Goal: Transaction & Acquisition: Purchase product/service

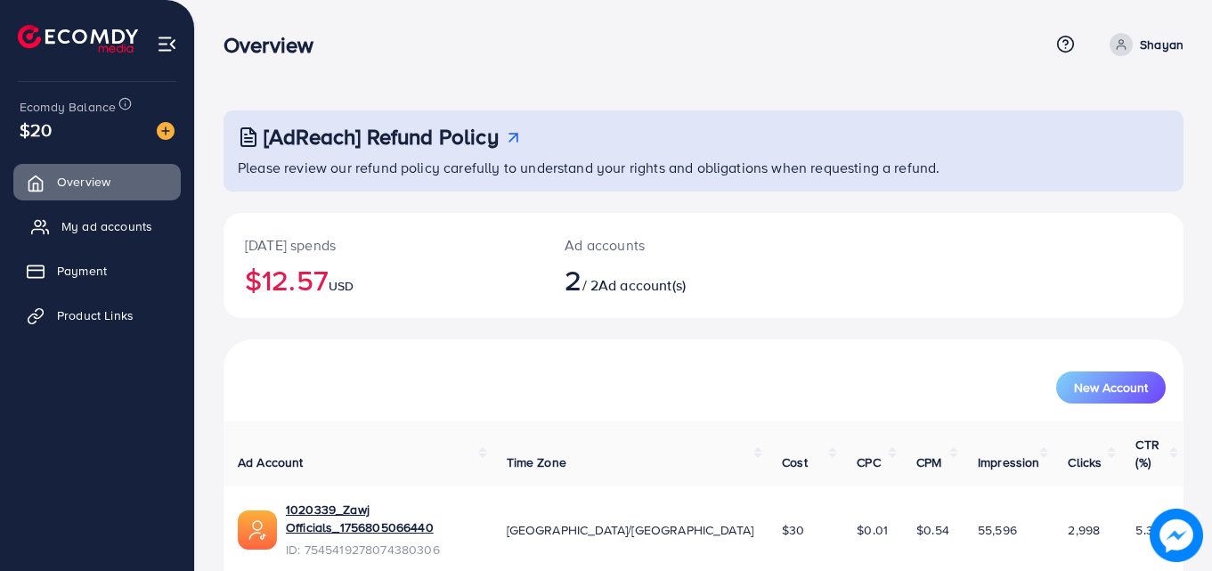
click at [53, 242] on link "My ad accounts" at bounding box center [96, 226] width 167 height 36
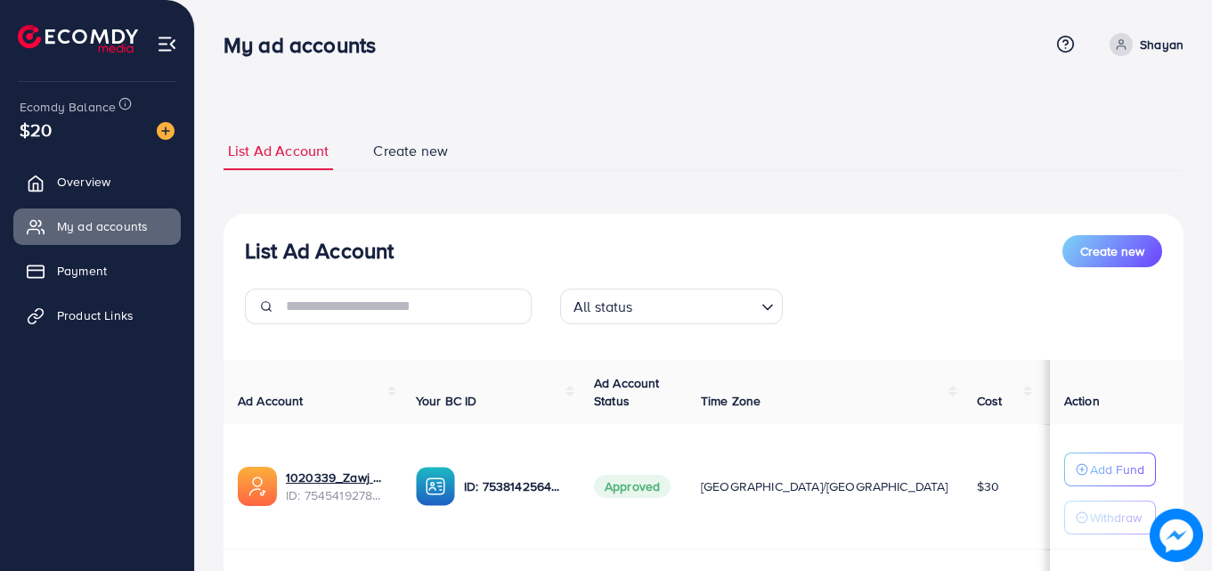
click at [1162, 59] on div "My ad accounts Help Center Contact Support Term and policy About Us Shayan Prof…" at bounding box center [703, 44] width 960 height 48
click at [1157, 38] on p "Shayan" at bounding box center [1162, 44] width 44 height 21
click at [1113, 164] on link "Log out" at bounding box center [1097, 146] width 169 height 40
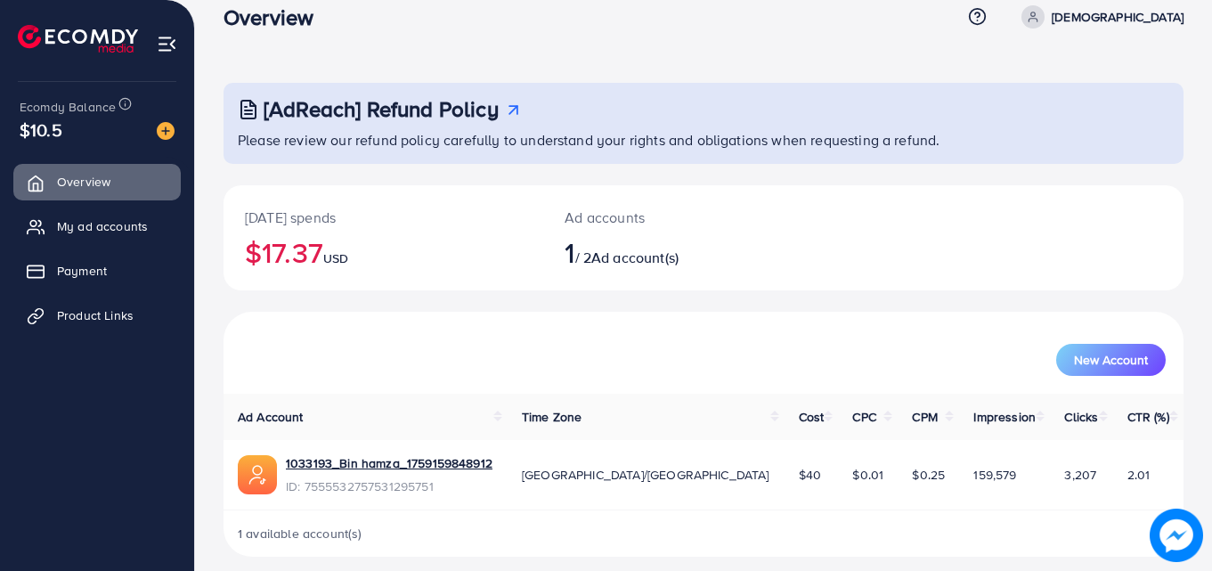
scroll to position [42, 0]
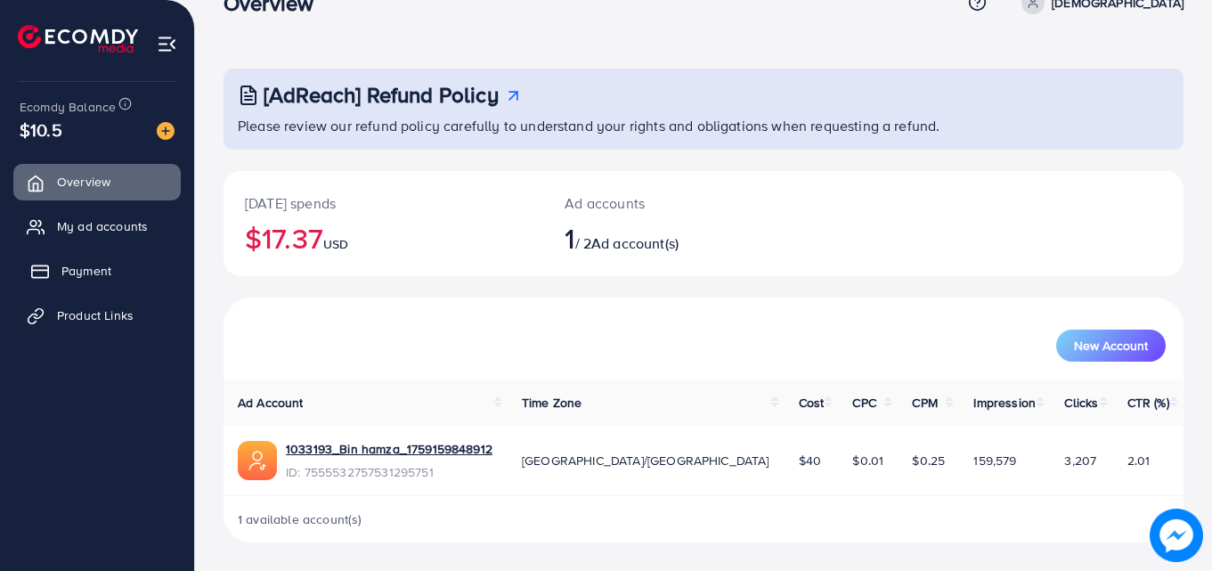
click at [120, 263] on link "Payment" at bounding box center [96, 271] width 167 height 36
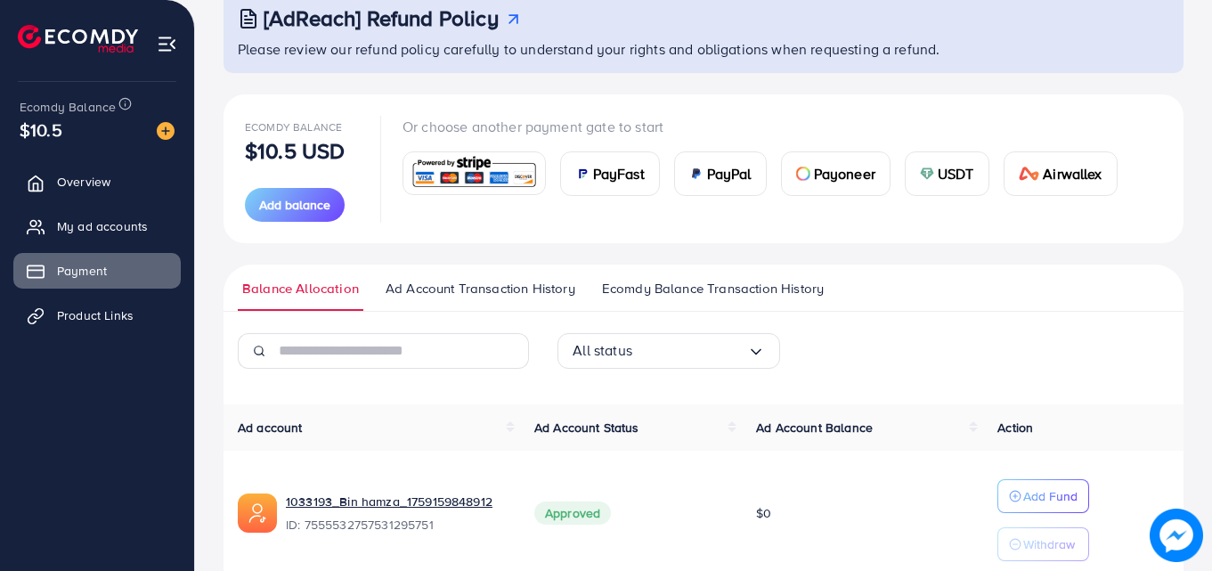
scroll to position [190, 0]
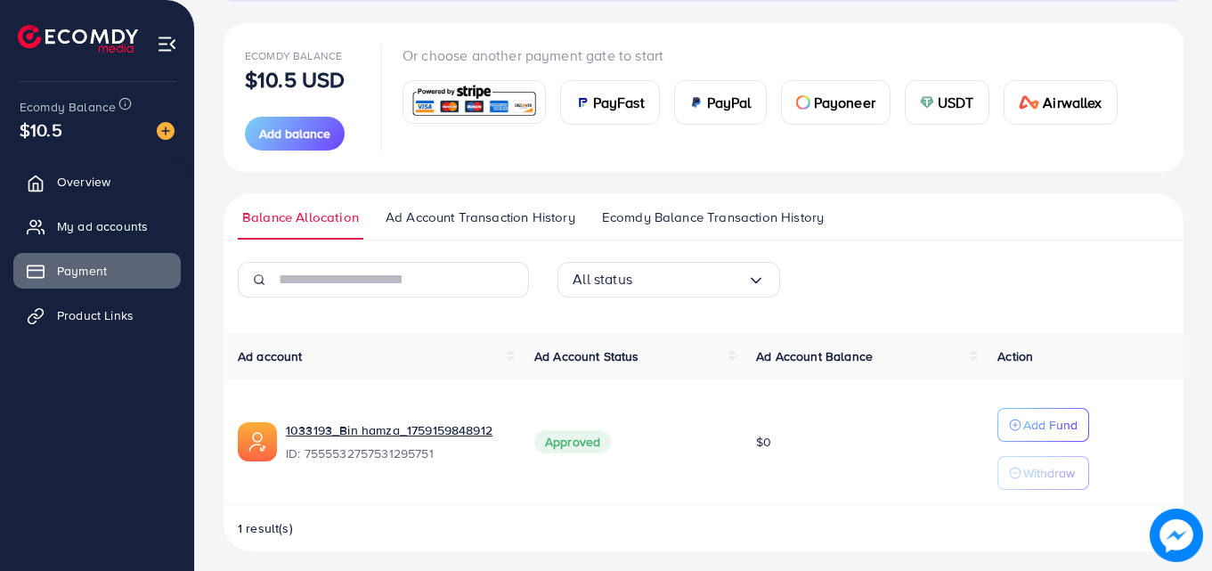
click at [529, 110] on img at bounding box center [474, 102] width 131 height 38
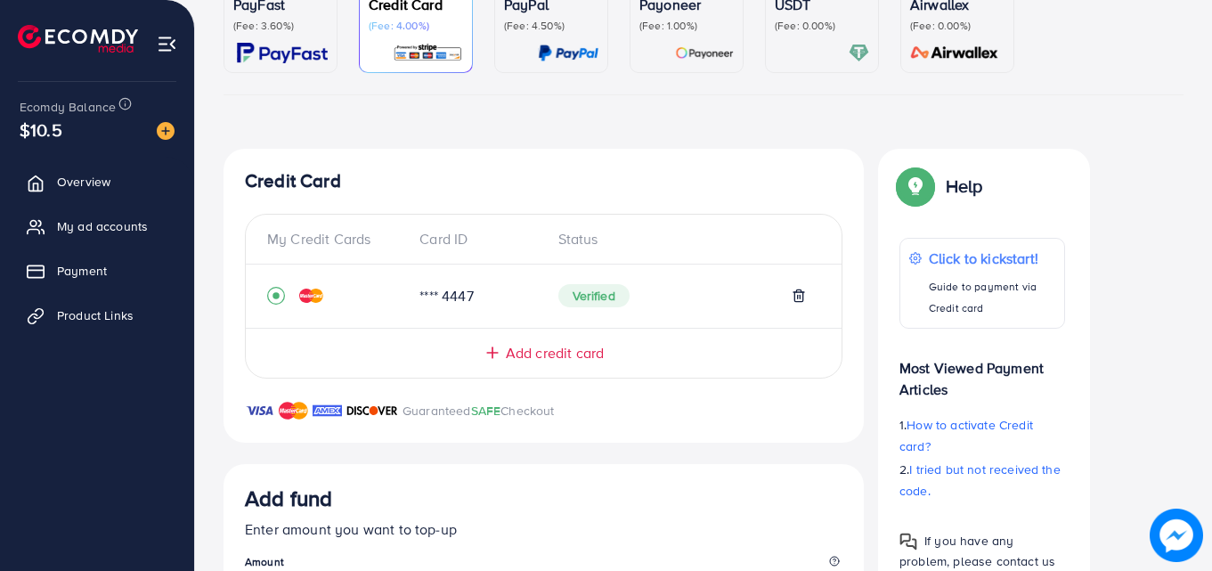
scroll to position [503, 0]
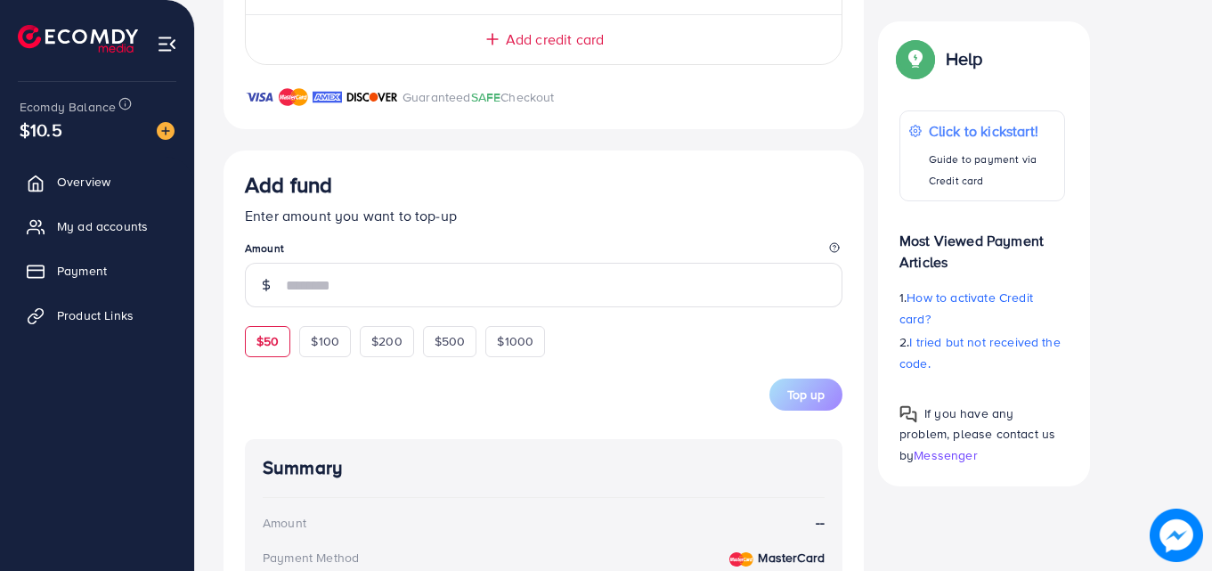
click at [274, 326] on div "Add fund Enter amount you want to top-up Amount $50 $100 $200 $500 $1000" at bounding box center [543, 264] width 597 height 184
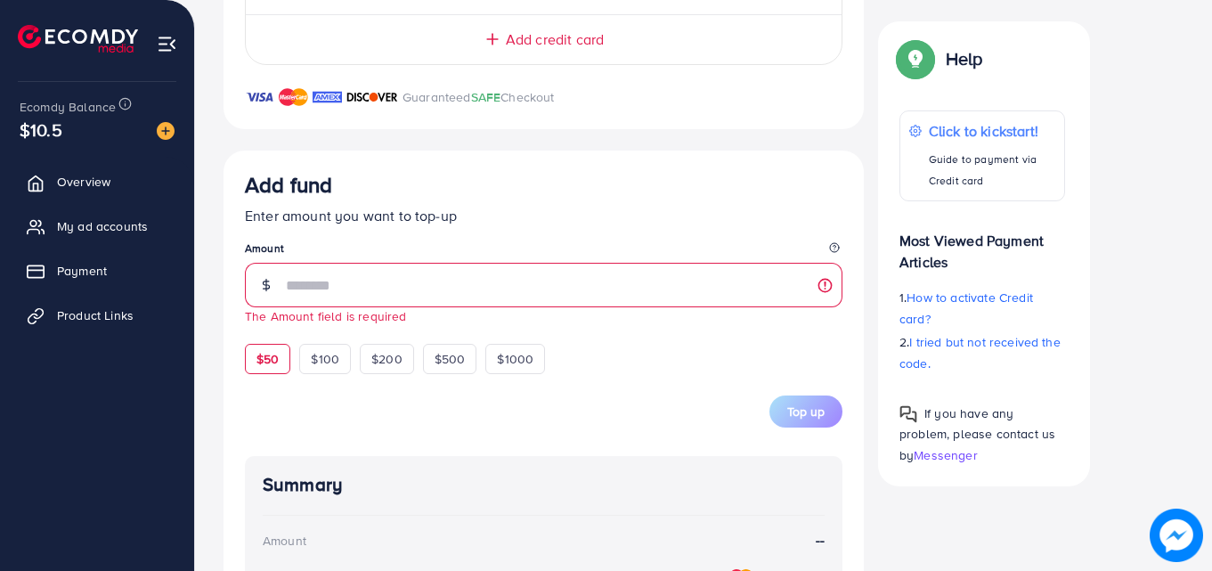
click at [274, 352] on span "$50" at bounding box center [267, 359] width 22 height 18
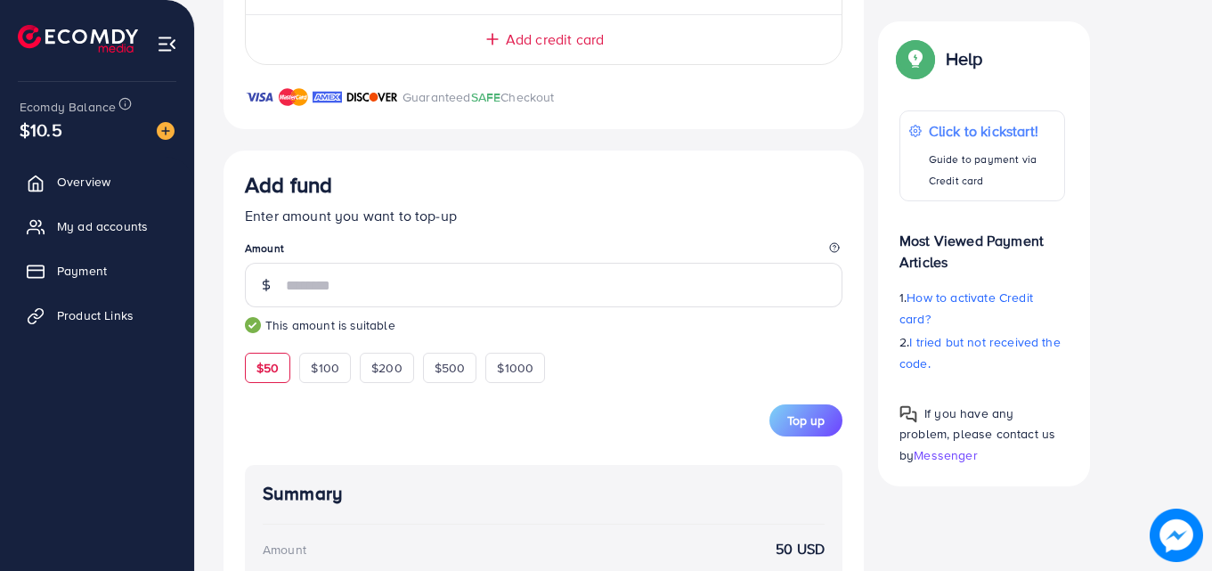
type input "**"
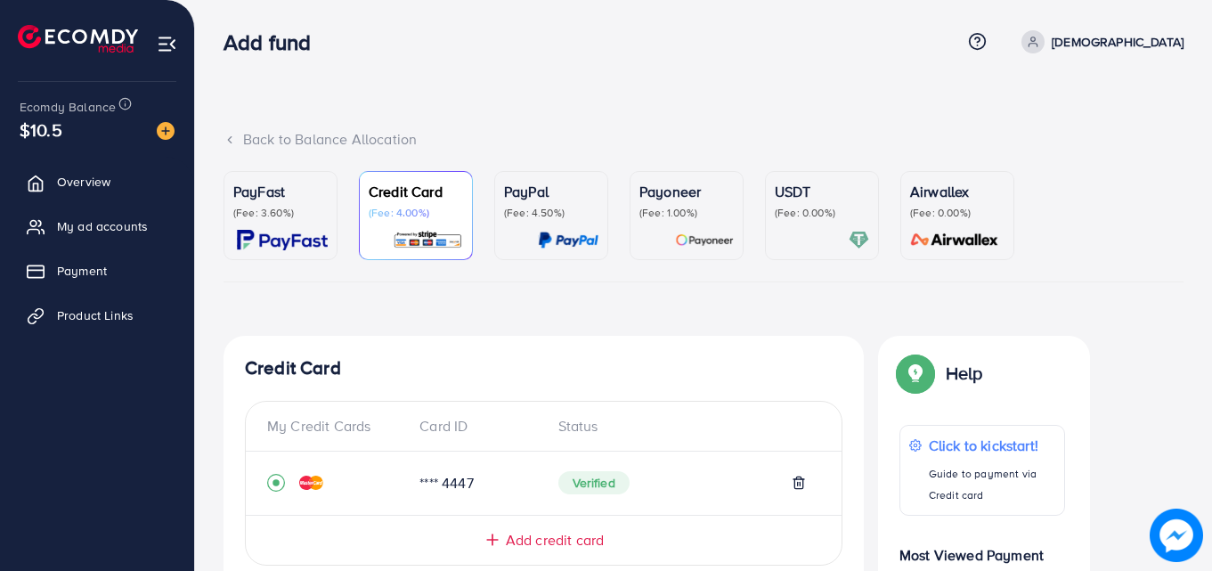
scroll to position [18, 0]
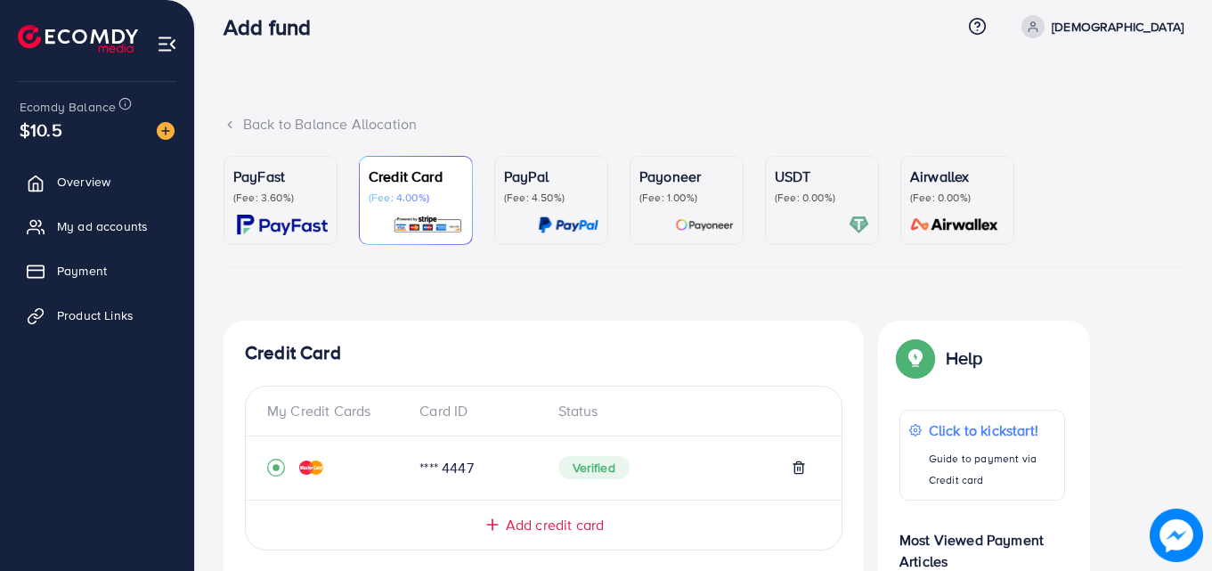
click at [562, 528] on span "Add credit card" at bounding box center [555, 525] width 98 height 20
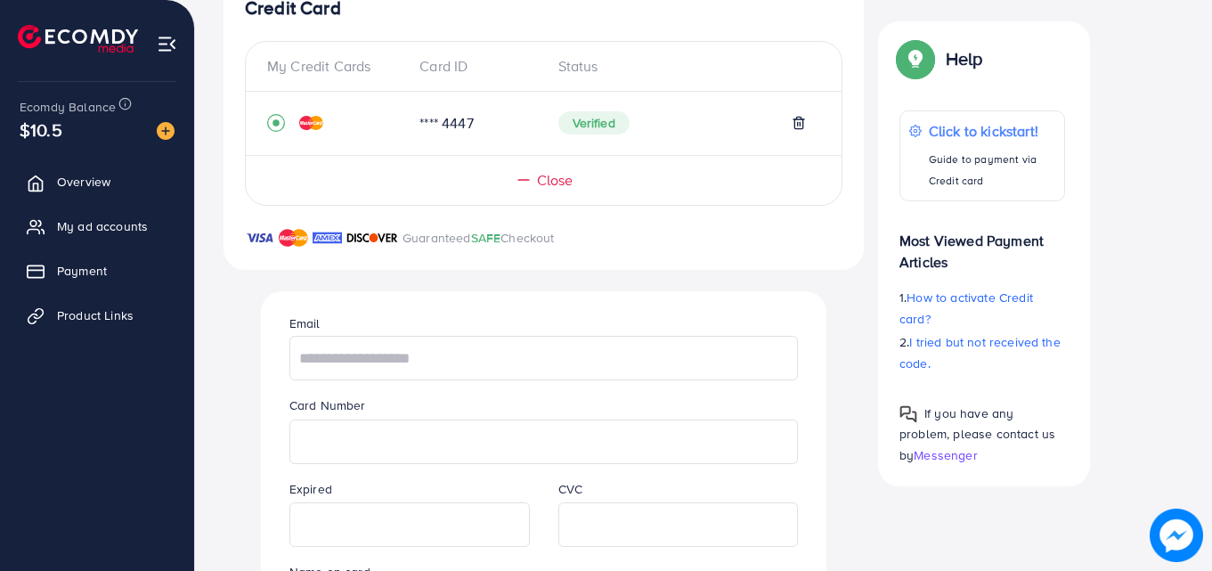
scroll to position [416, 0]
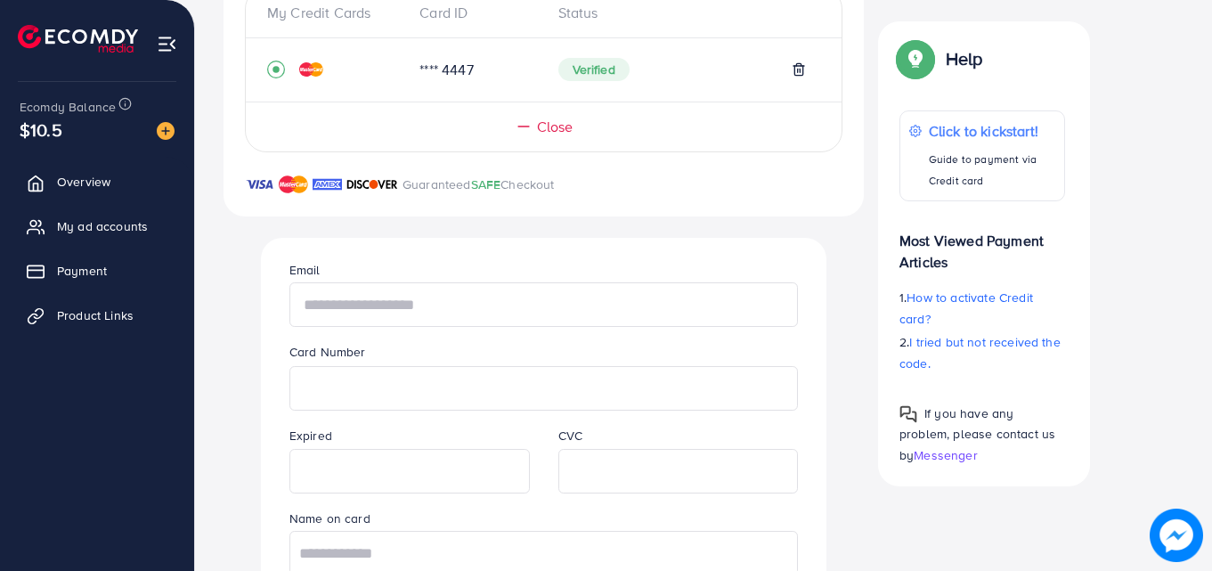
click at [483, 308] on input "text" at bounding box center [543, 304] width 508 height 45
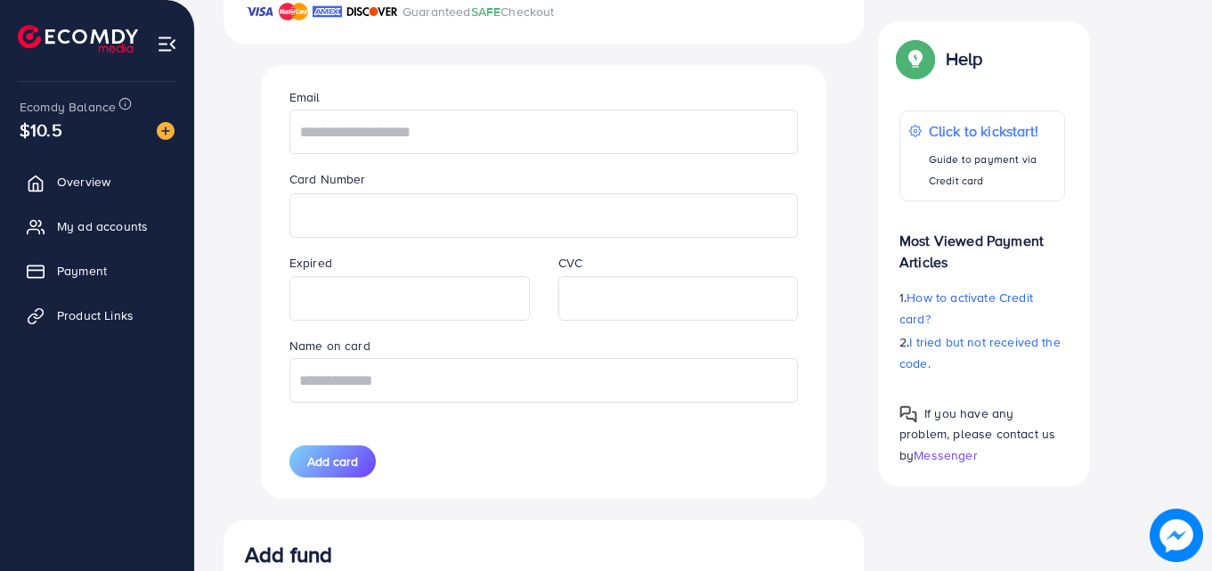
scroll to position [718, 0]
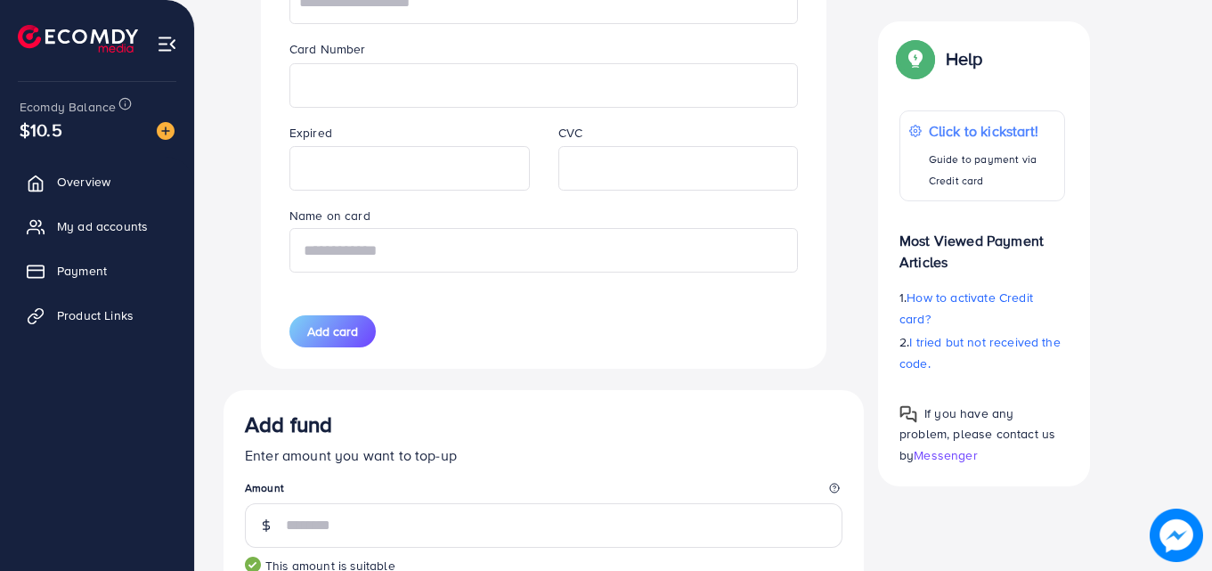
click at [578, 266] on input "text" at bounding box center [543, 250] width 508 height 45
type input "**********"
click at [356, 334] on span "Add card" at bounding box center [332, 331] width 51 height 18
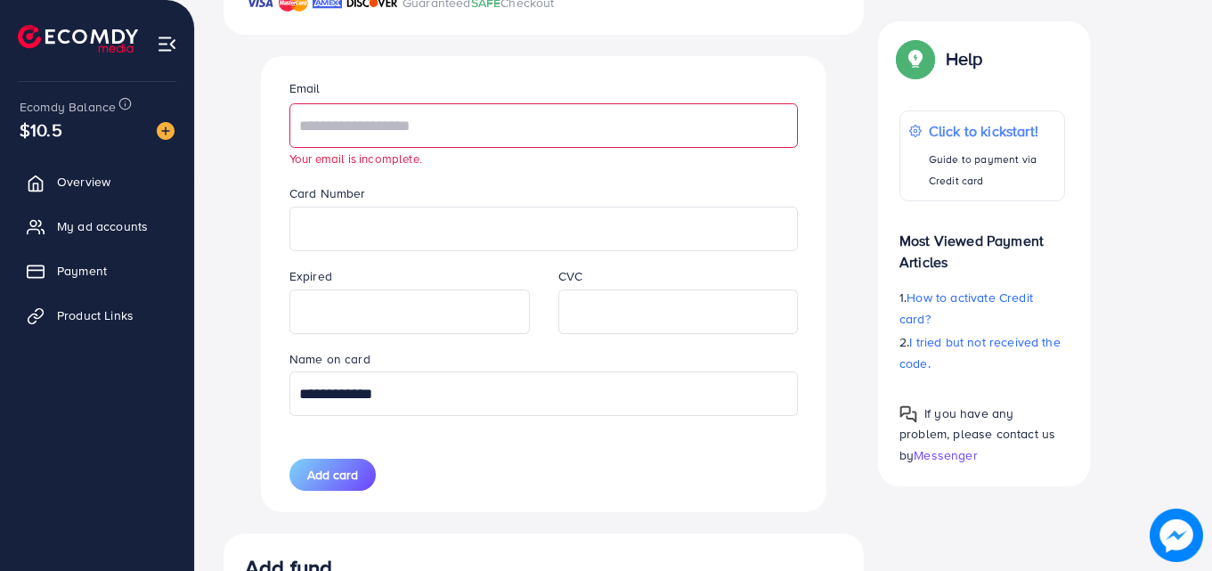
scroll to position [463, 0]
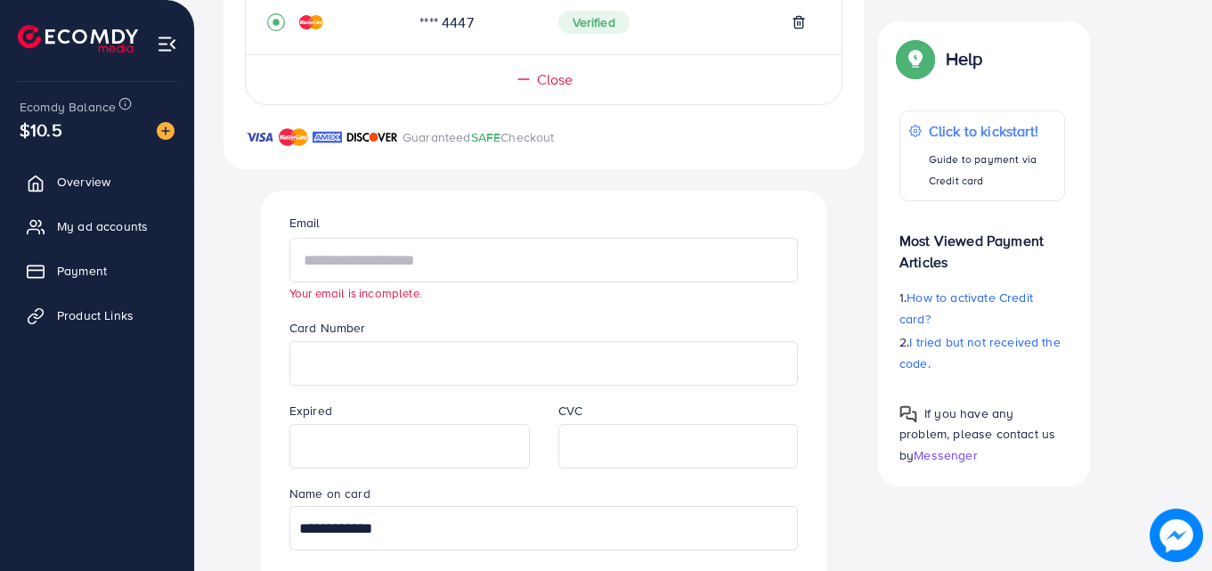
click at [472, 271] on input "text" at bounding box center [543, 260] width 508 height 45
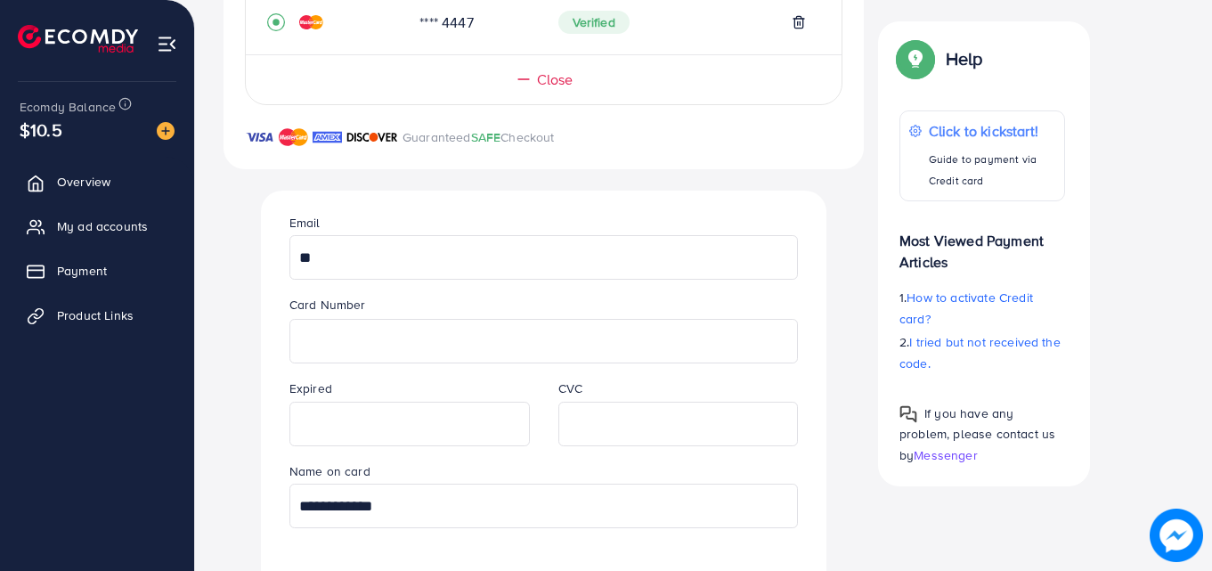
type input "*"
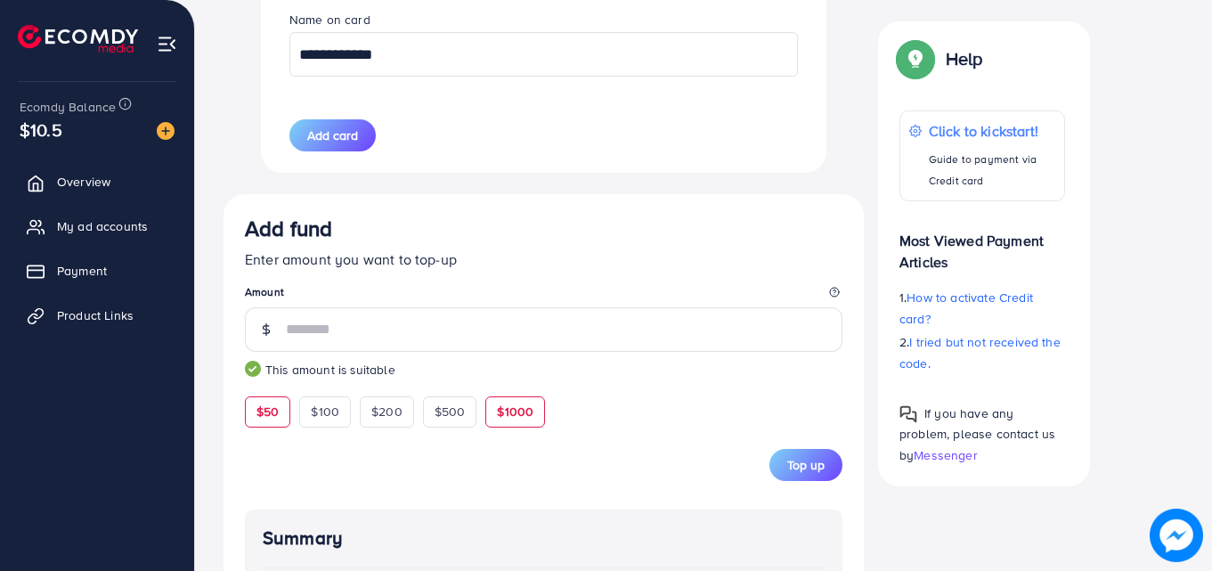
scroll to position [908, 0]
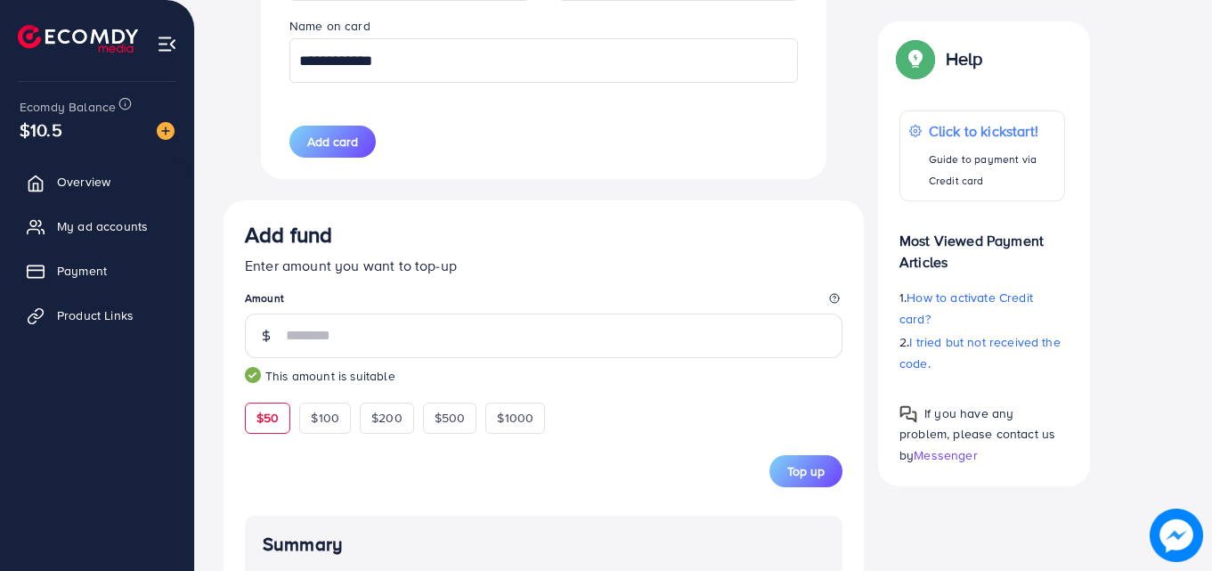
type input "**********"
click at [673, 440] on form "Add fund Enter amount you want to top-up Amount ** This amount is suitable $50 …" at bounding box center [543, 354] width 597 height 264
click at [310, 140] on span "Add card" at bounding box center [332, 142] width 51 height 18
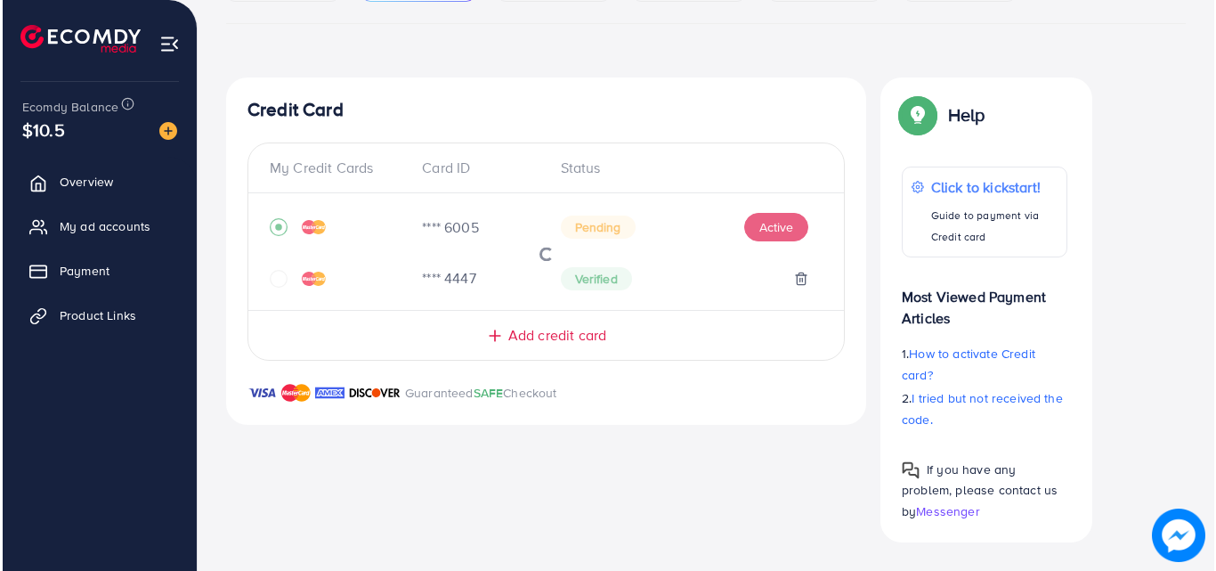
scroll to position [261, 0]
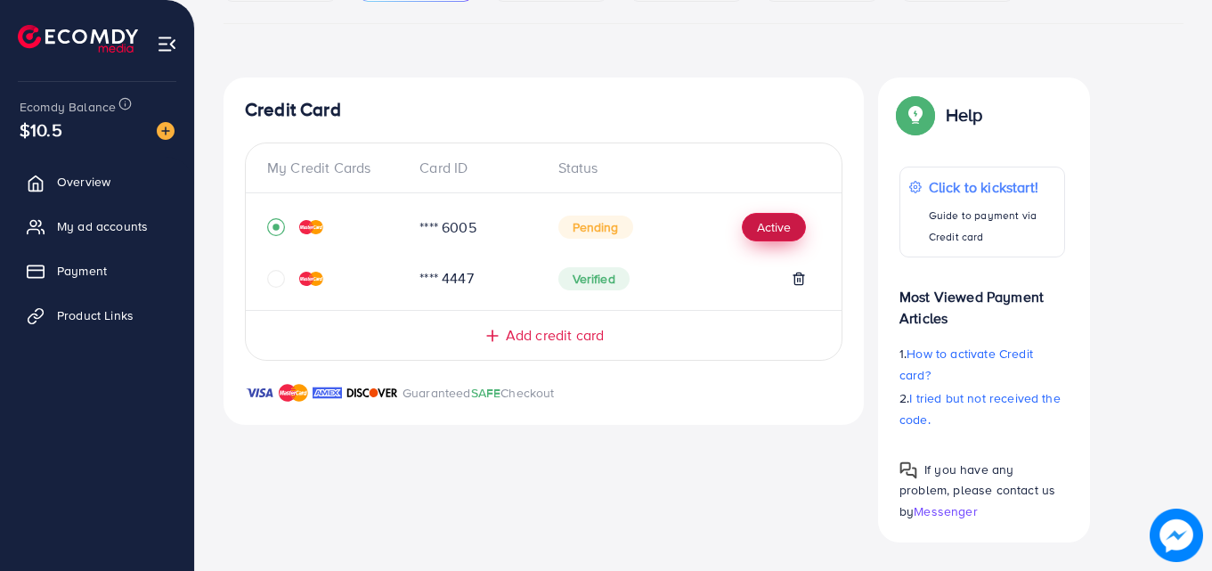
click at [764, 227] on button "Active" at bounding box center [774, 227] width 64 height 28
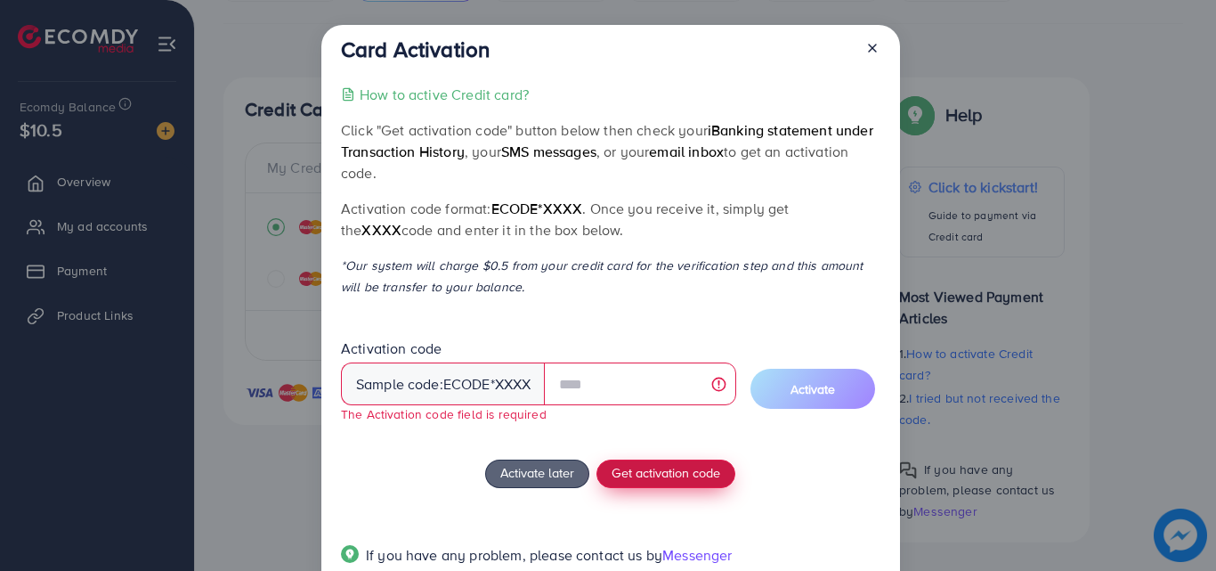
click at [661, 461] on button "Get activation code" at bounding box center [665, 473] width 139 height 28
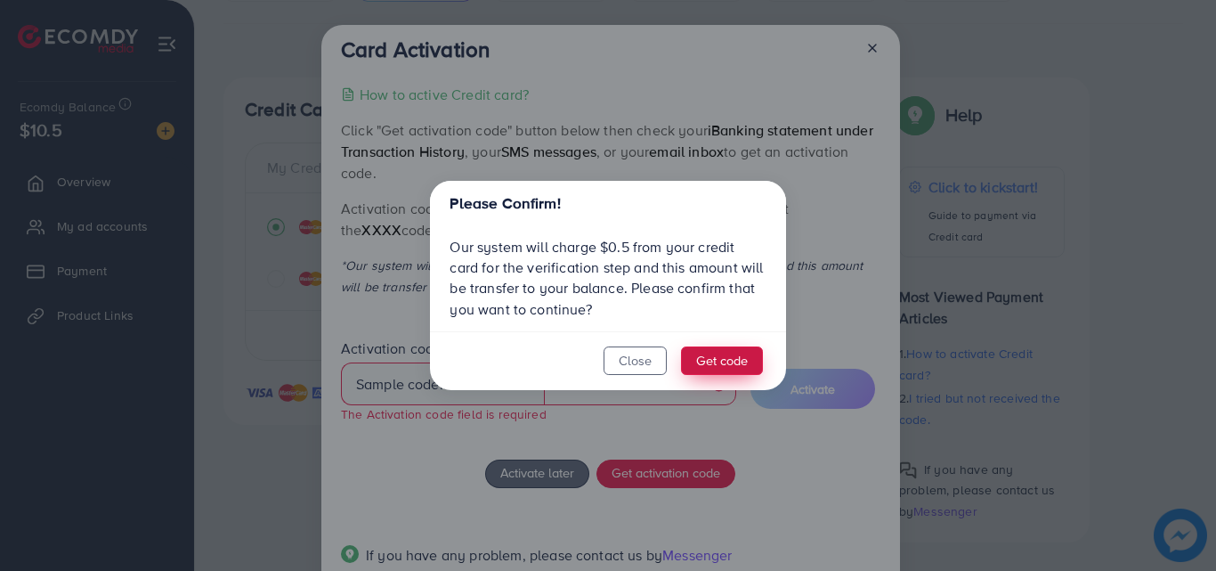
click at [718, 362] on button "Get code" at bounding box center [722, 360] width 82 height 28
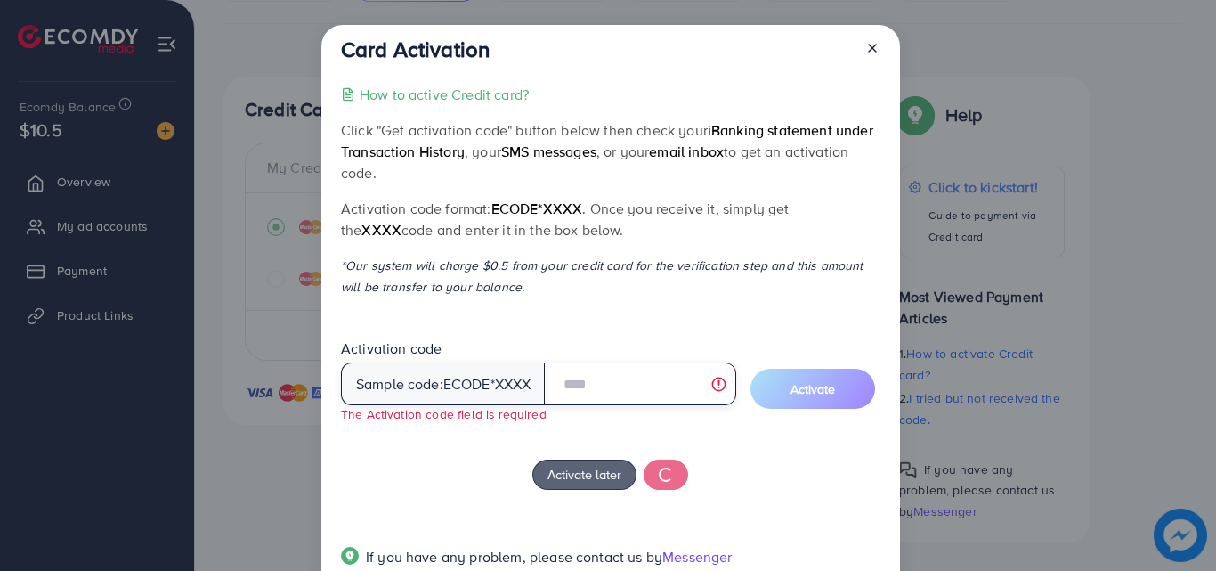
click at [626, 384] on input "text" at bounding box center [639, 383] width 191 height 43
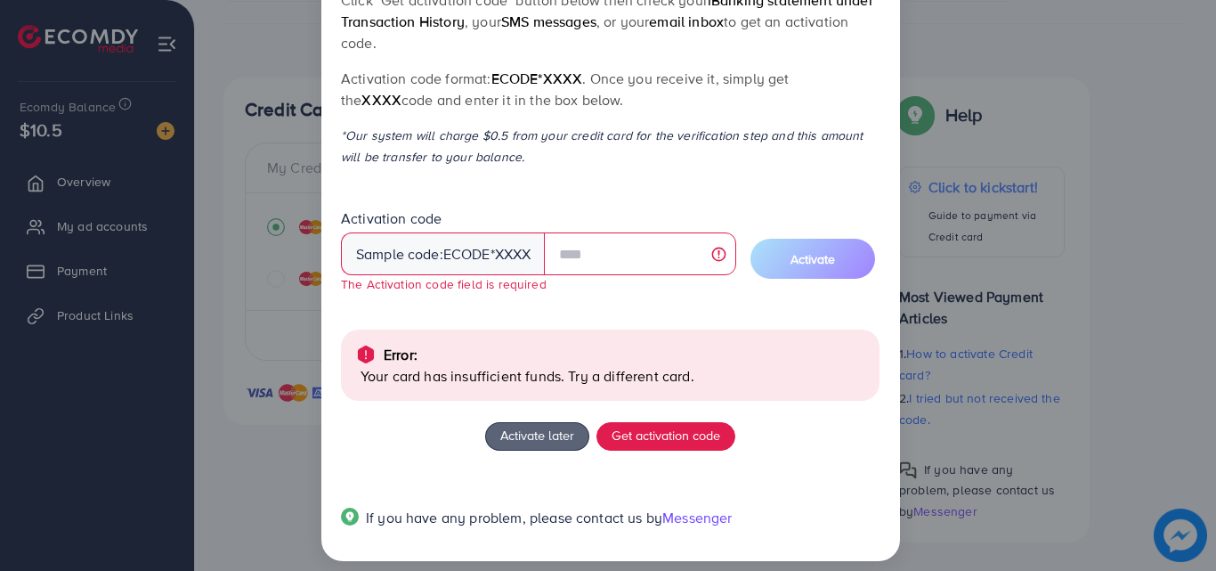
scroll to position [145, 0]
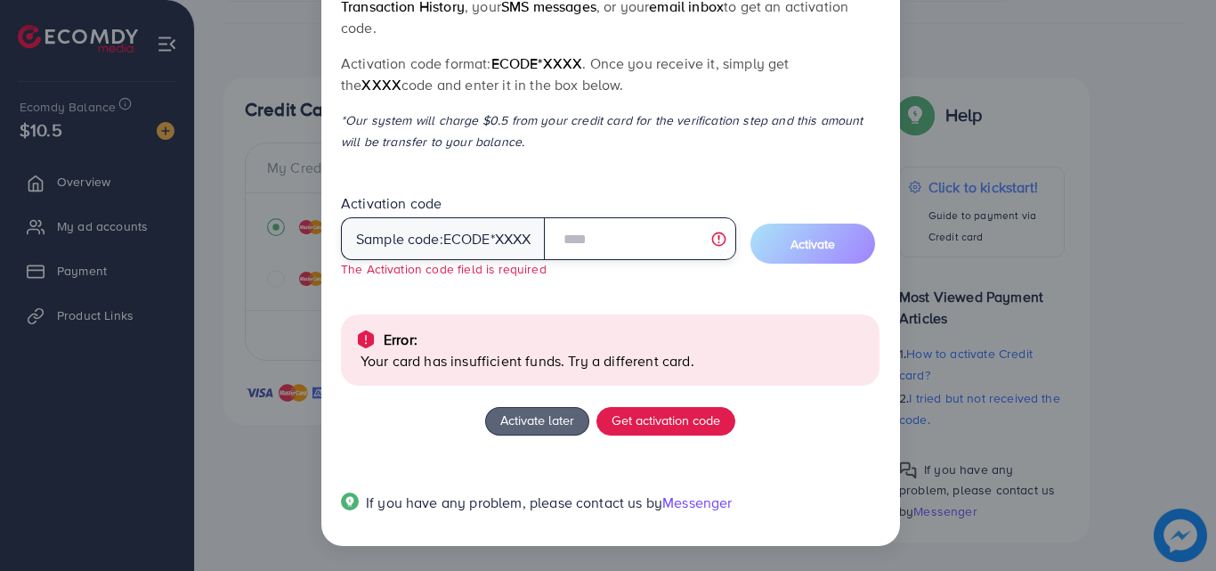
click at [653, 243] on input "text" at bounding box center [639, 238] width 191 height 43
click at [544, 296] on div "How to active Credit card? Click "Get activation code" button below then check …" at bounding box center [610, 237] width 539 height 596
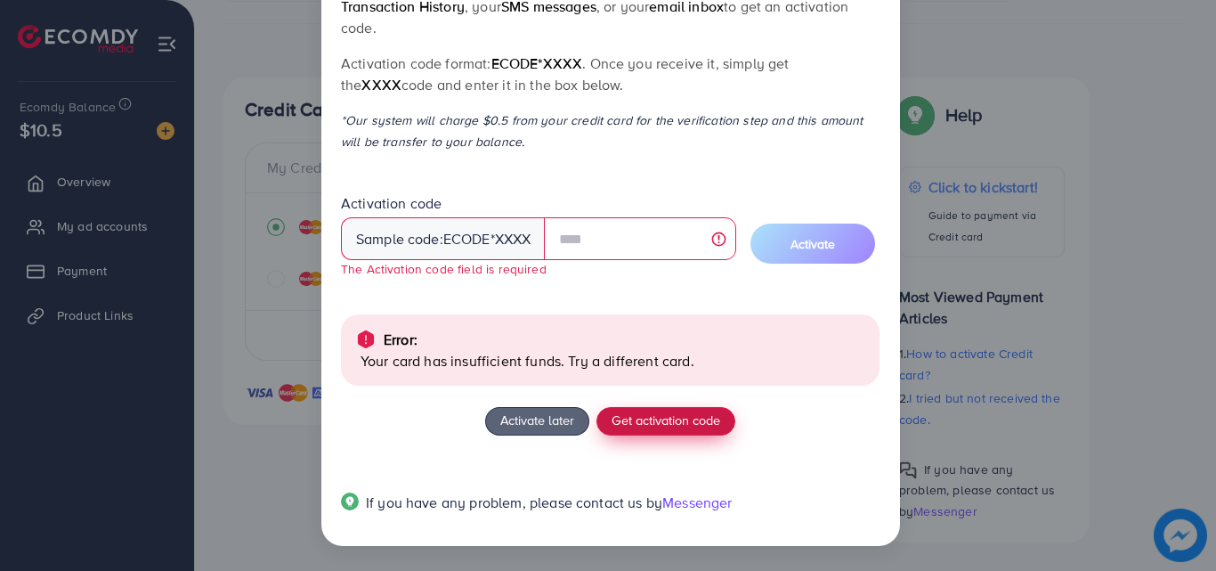
click at [647, 419] on span "Get activation code" at bounding box center [666, 419] width 109 height 19
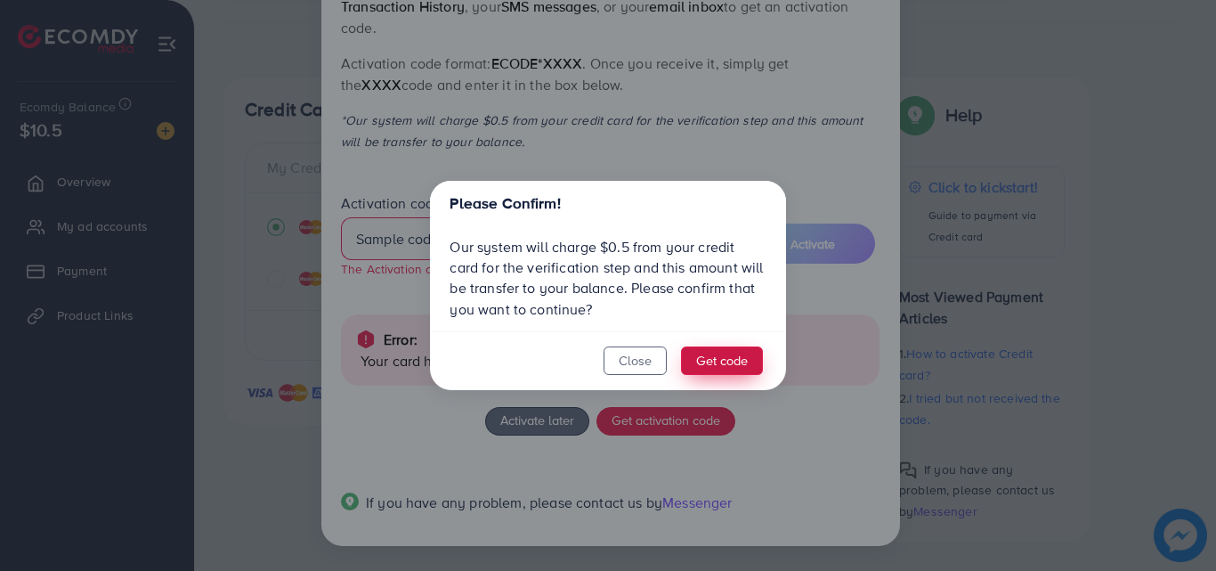
click at [700, 355] on button "Get code" at bounding box center [722, 360] width 82 height 28
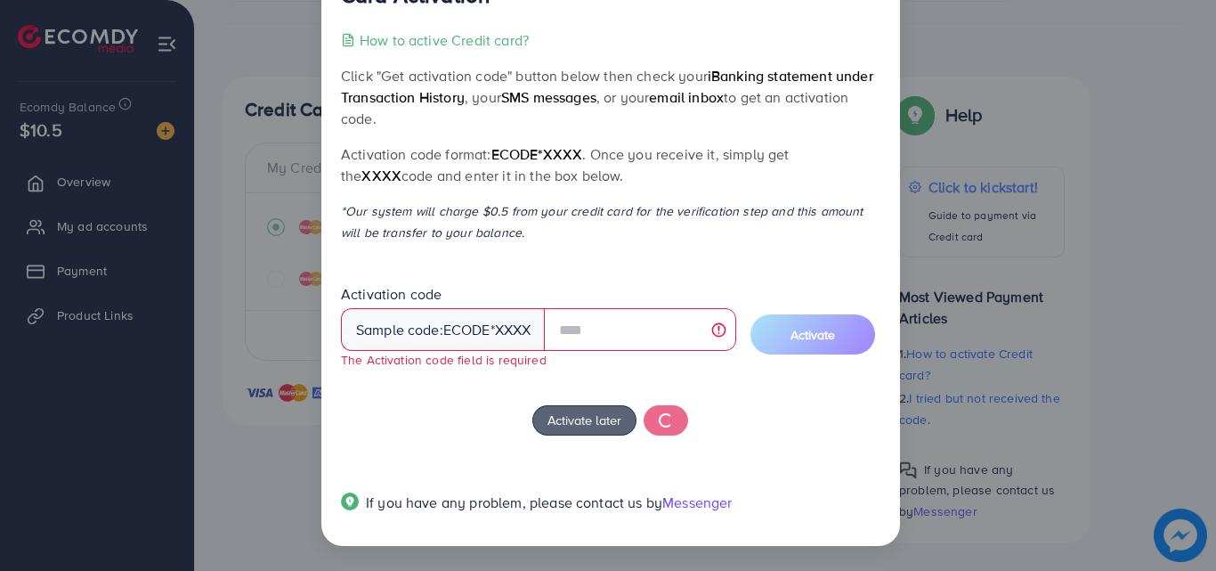
scroll to position [0, 0]
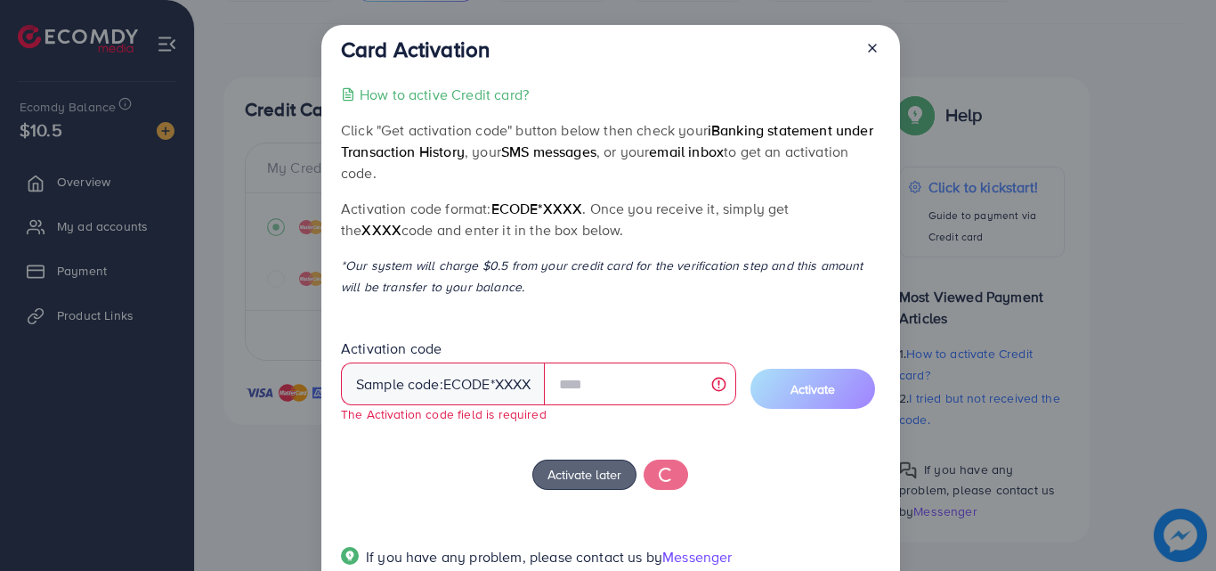
click at [872, 48] on icon at bounding box center [872, 48] width 14 height 14
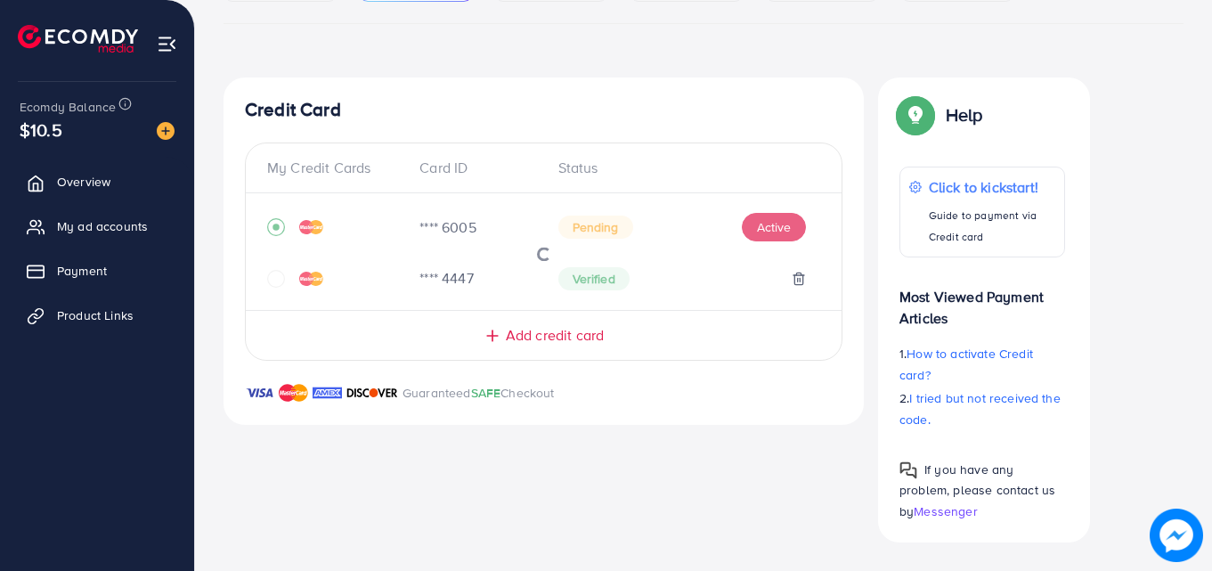
click at [783, 229] on div at bounding box center [544, 251] width 596 height 88
click at [765, 231] on button "Active" at bounding box center [774, 227] width 64 height 28
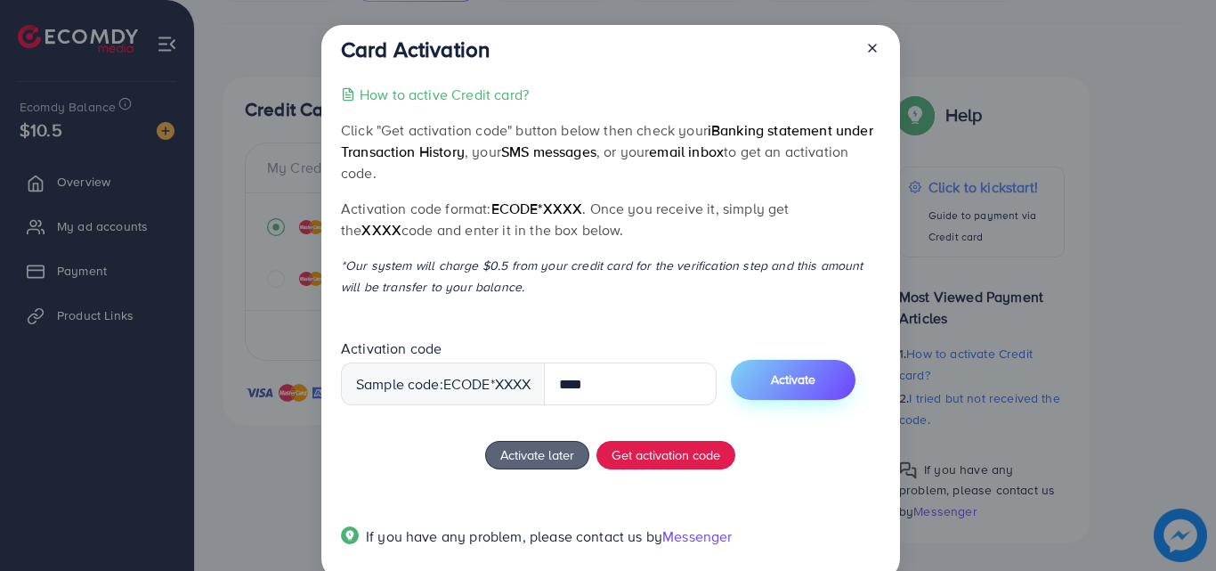
type input "****"
click at [779, 377] on button "Activate" at bounding box center [793, 380] width 125 height 40
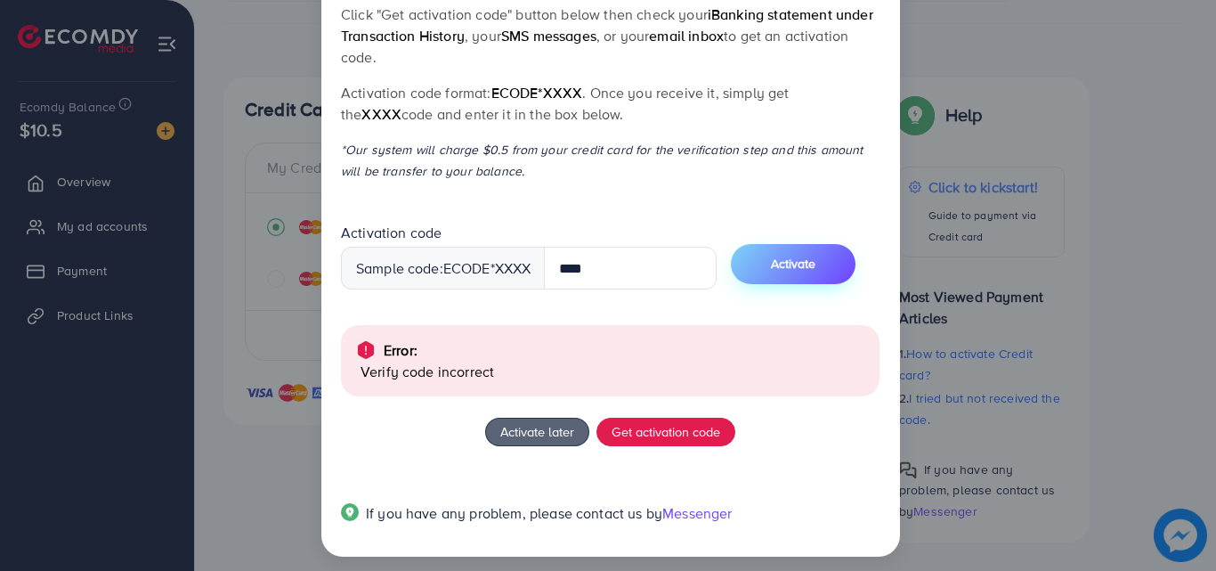
scroll to position [126, 0]
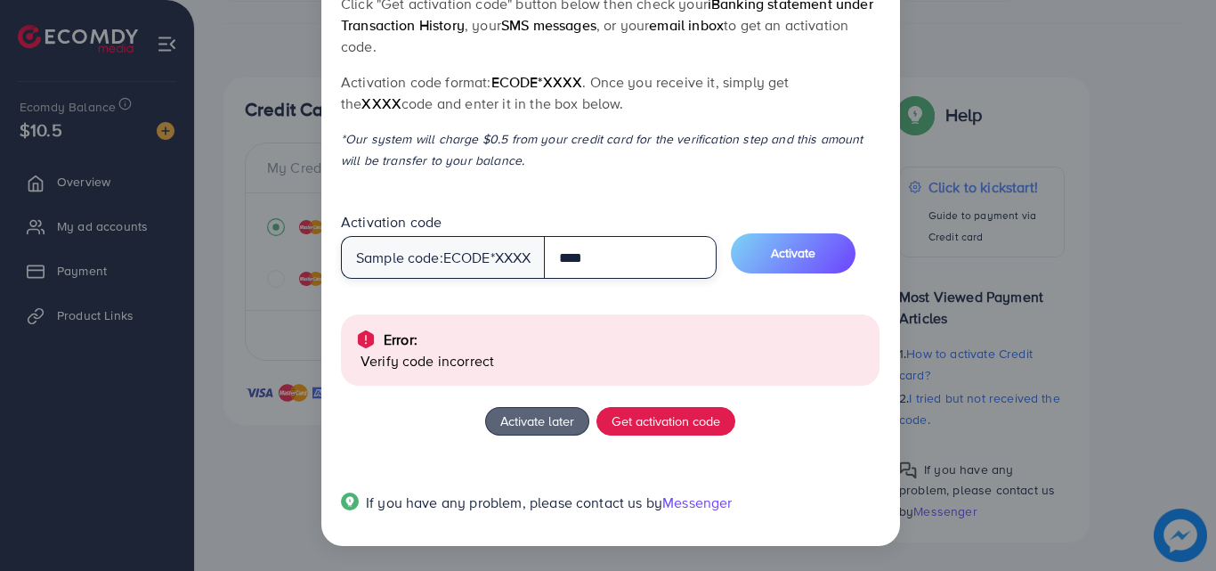
click at [572, 263] on input "****" at bounding box center [630, 257] width 173 height 43
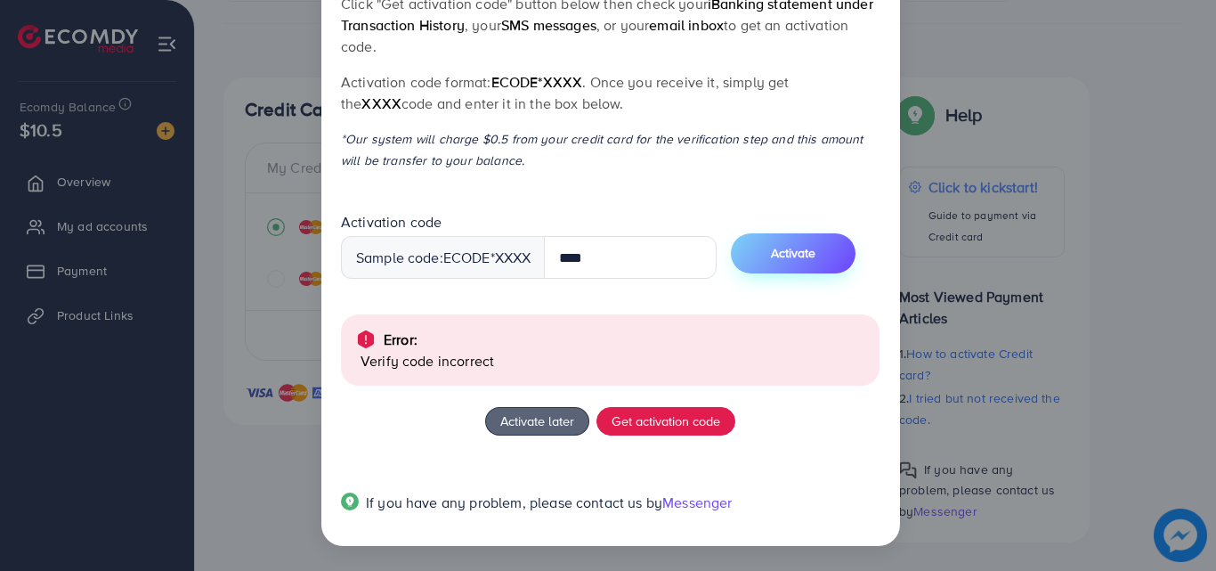
click at [844, 245] on button "Activate" at bounding box center [793, 253] width 125 height 40
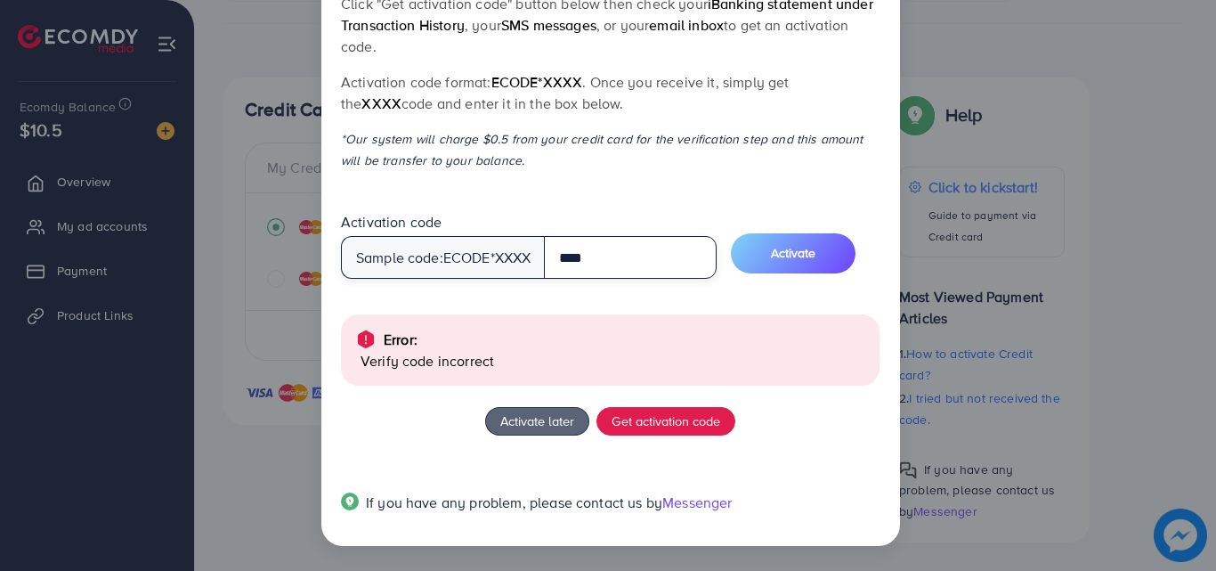
click at [564, 250] on input "****" at bounding box center [630, 257] width 173 height 43
type input "****"
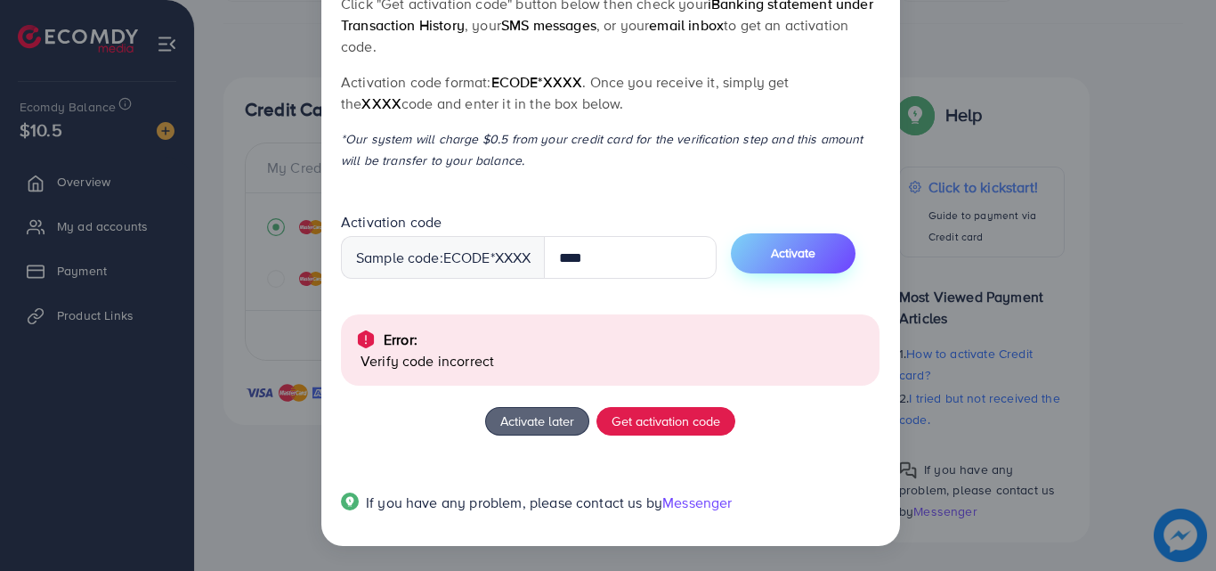
click at [844, 264] on button "Activate" at bounding box center [793, 253] width 125 height 40
click at [509, 253] on div "Sample code: ecode *XXXX" at bounding box center [443, 257] width 205 height 43
click at [536, 264] on div "Sample code: ecode *XXXX" at bounding box center [443, 257] width 205 height 43
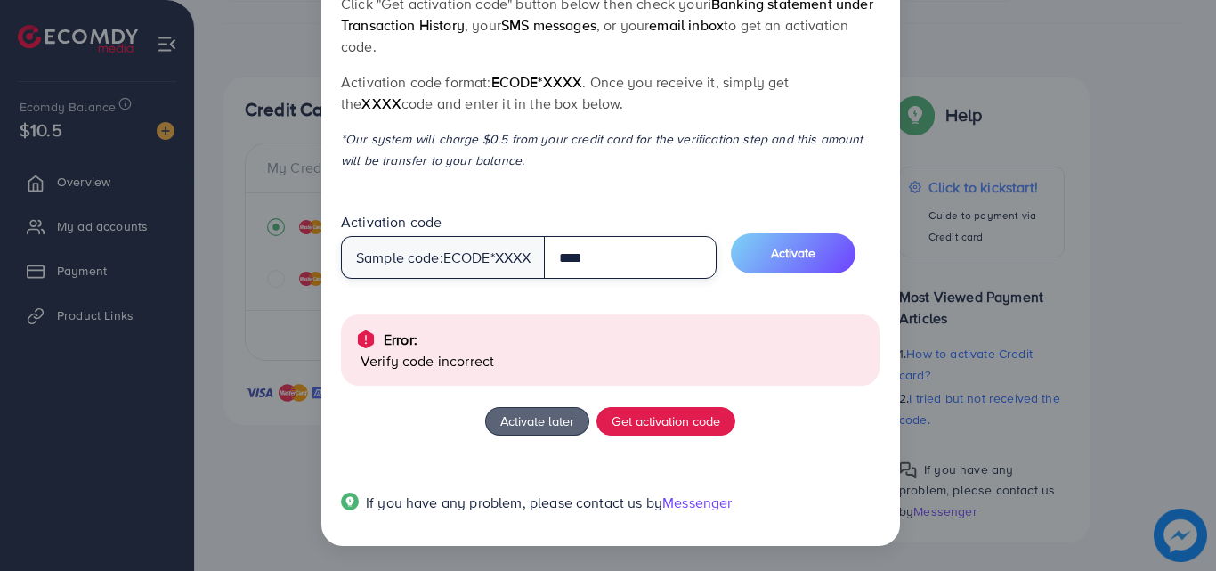
click at [575, 265] on input "****" at bounding box center [630, 257] width 173 height 43
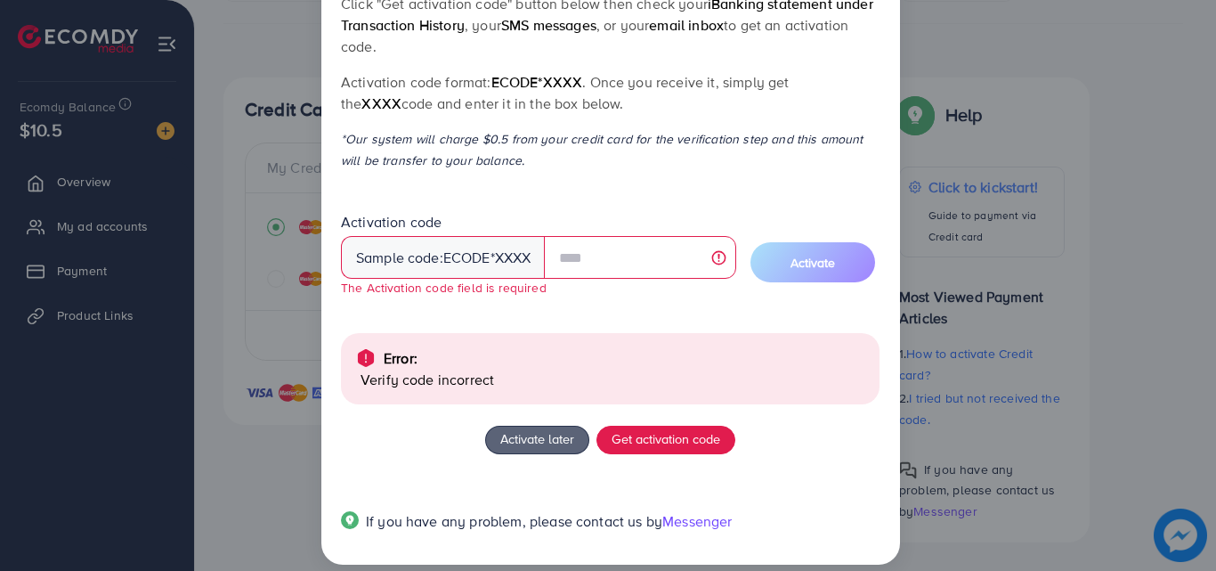
click at [611, 296] on div "Activation code Sample code: ecode *XXXX The Activation code field is required" at bounding box center [538, 254] width 395 height 85
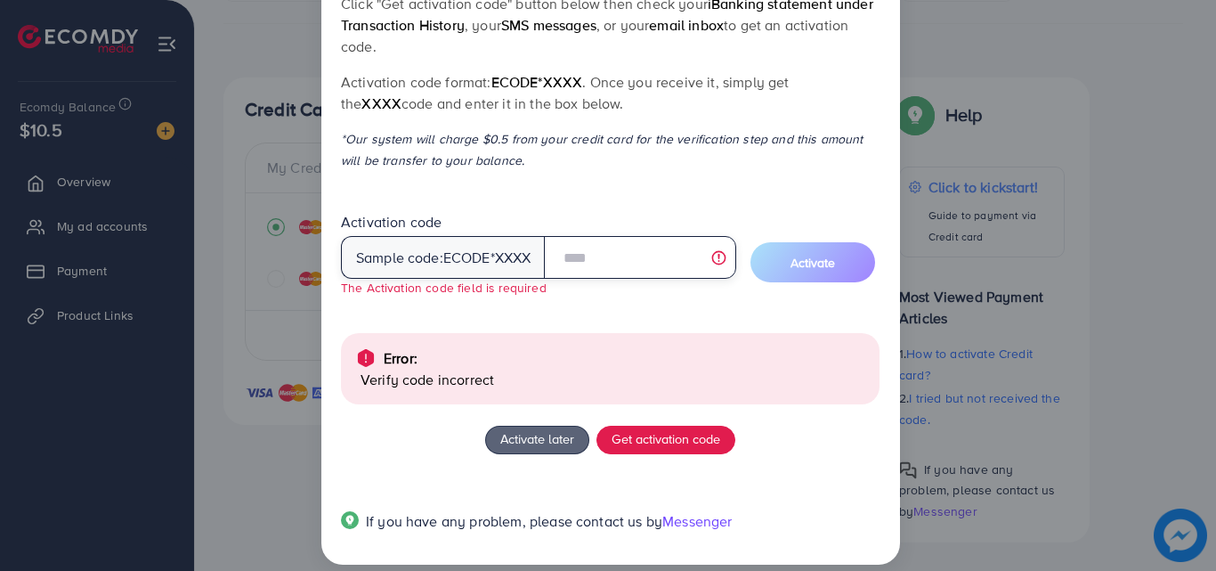
click at [594, 247] on input "text" at bounding box center [639, 257] width 191 height 43
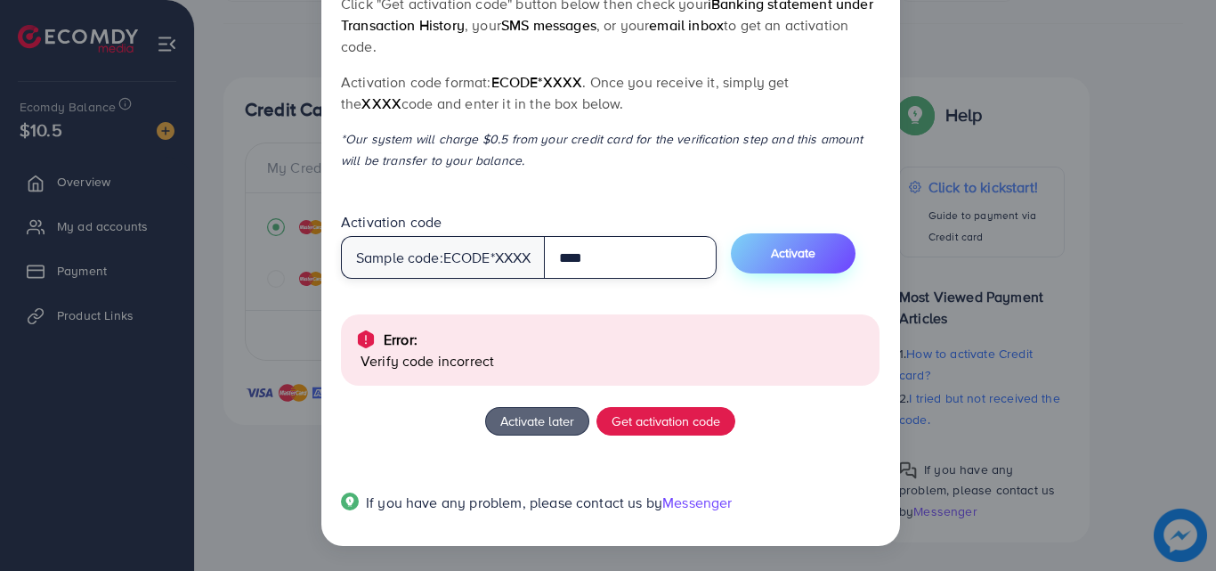
type input "****"
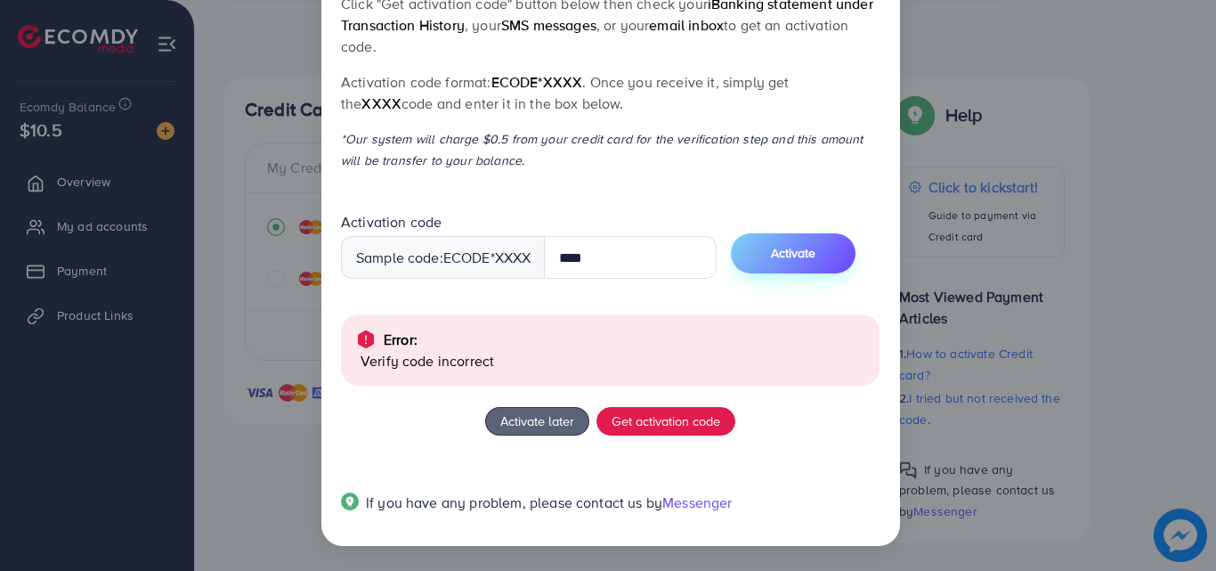
click at [819, 265] on button "Activate" at bounding box center [793, 253] width 125 height 40
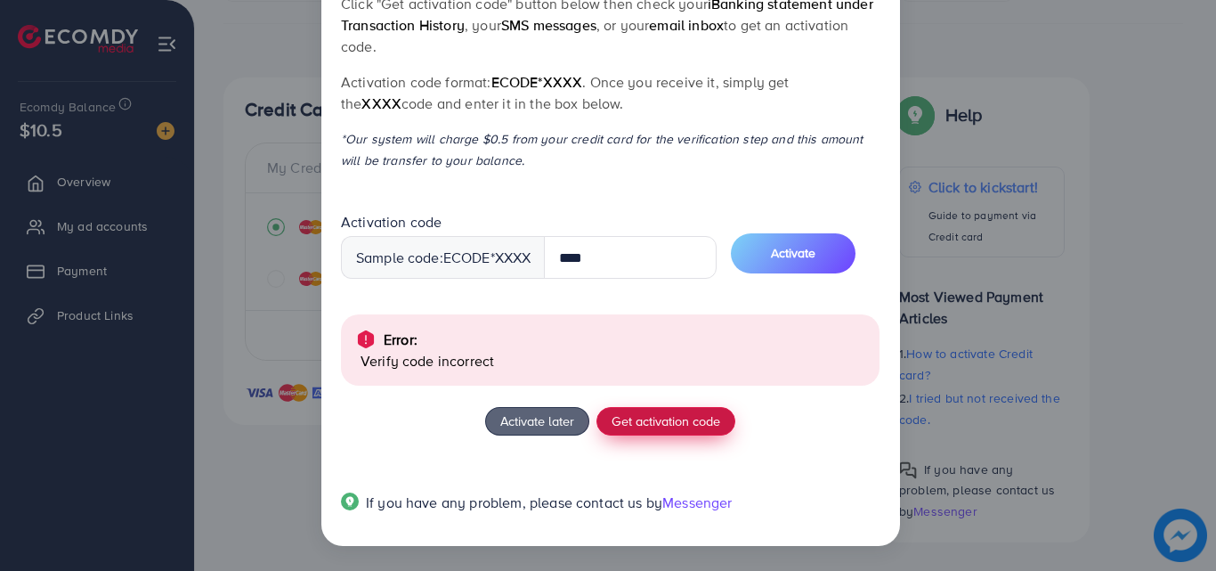
click at [715, 426] on span "Get activation code" at bounding box center [666, 420] width 109 height 19
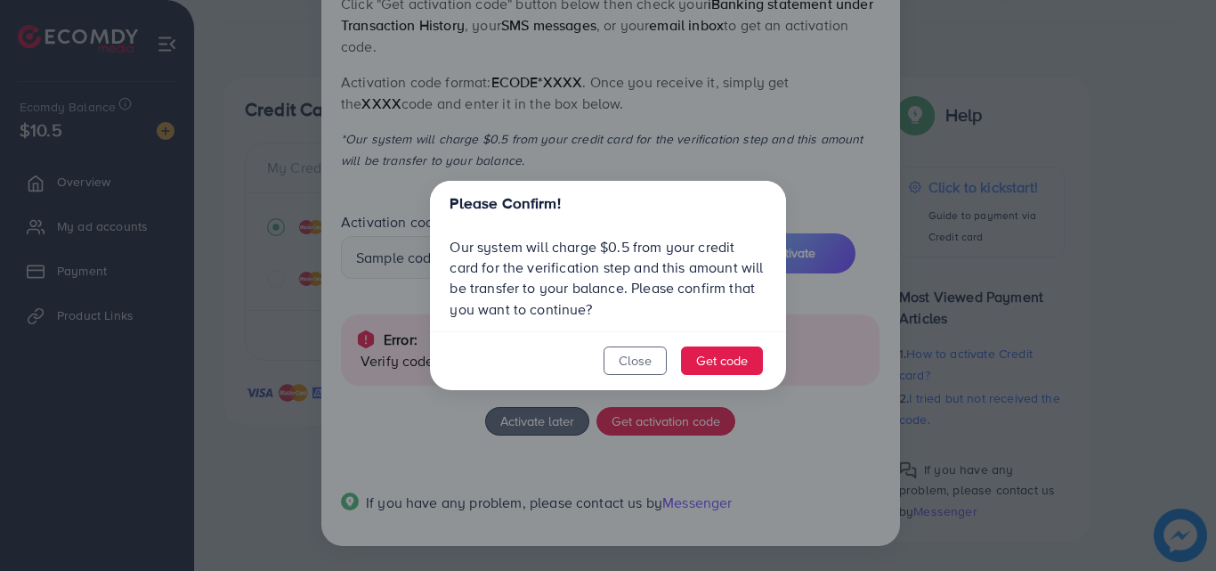
click at [707, 389] on footer "Close Get code" at bounding box center [608, 361] width 356 height 60
click at [742, 358] on button "Get code" at bounding box center [722, 360] width 82 height 28
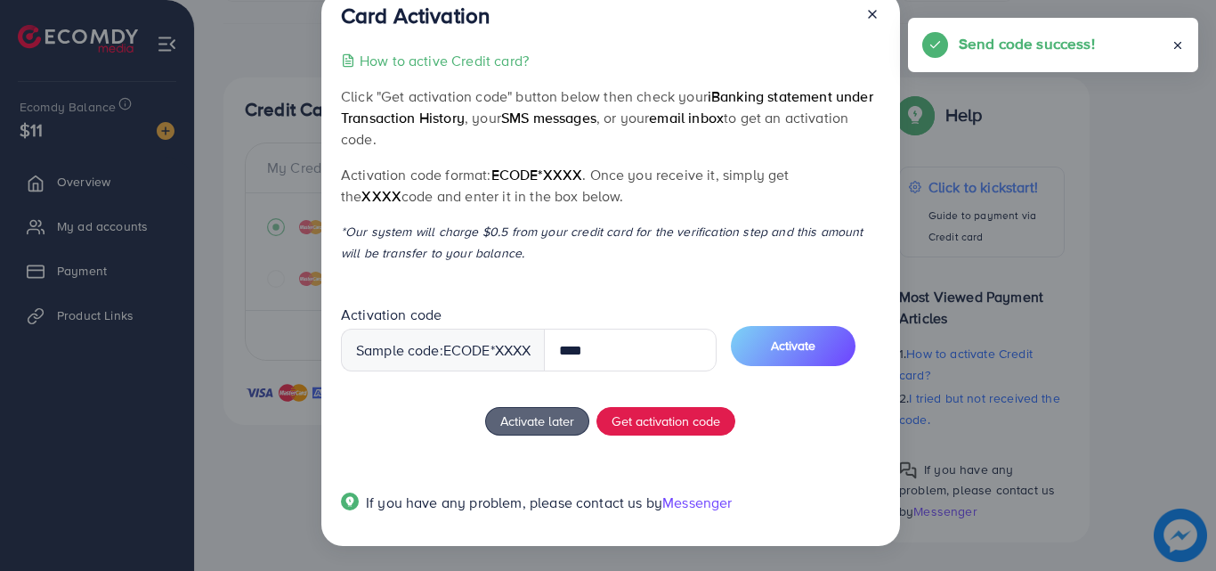
scroll to position [34, 0]
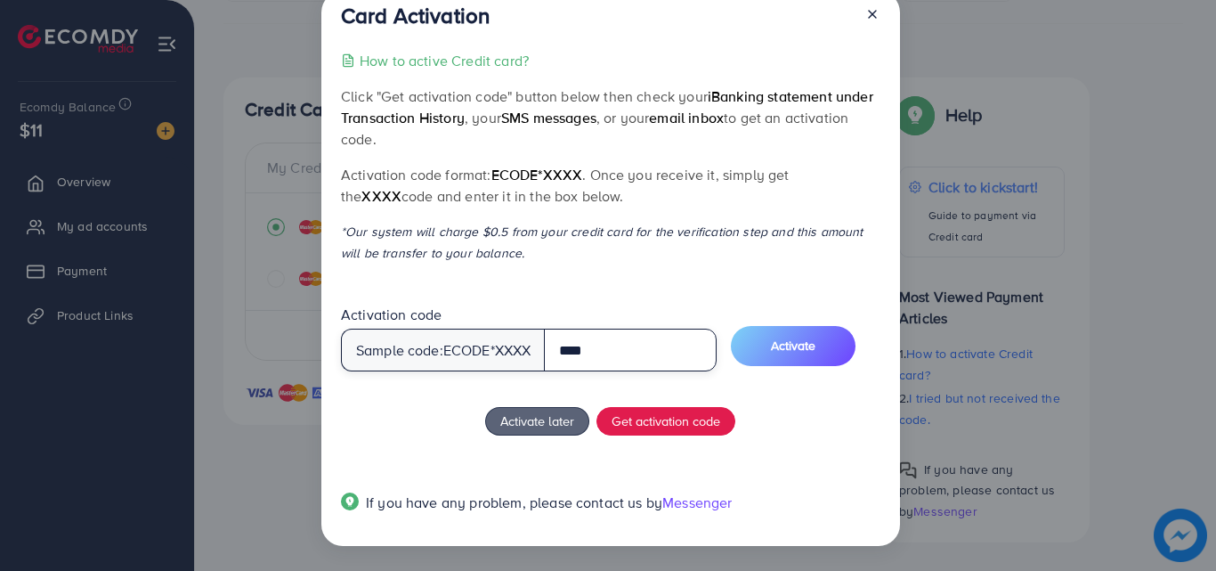
click at [584, 348] on input "****" at bounding box center [630, 350] width 173 height 43
type input "****"
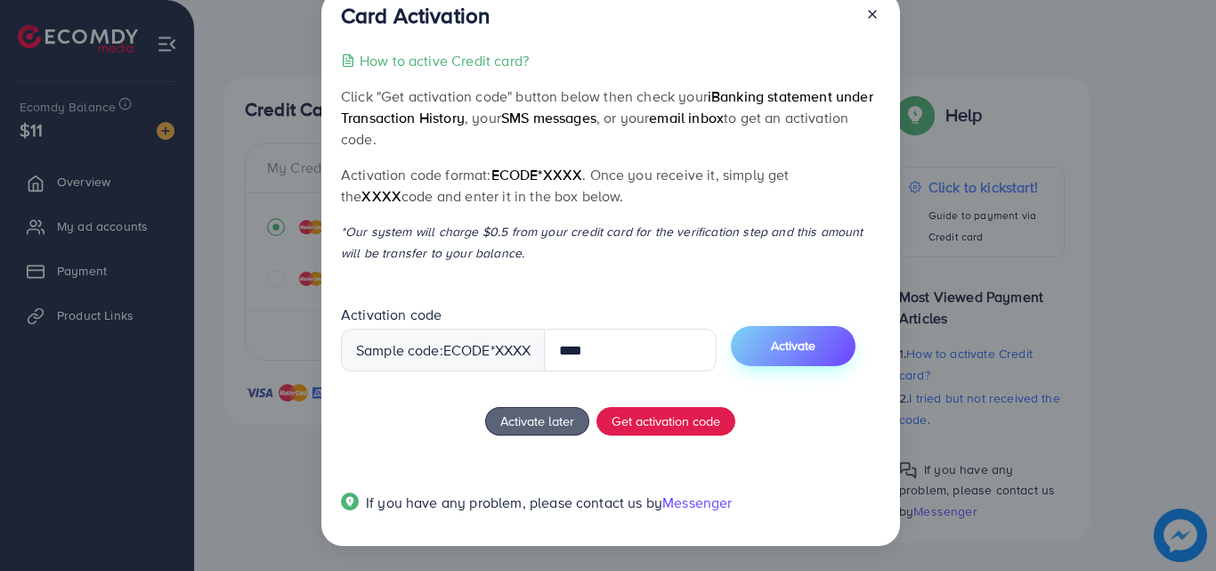
click at [791, 338] on span "Activate" at bounding box center [793, 346] width 45 height 18
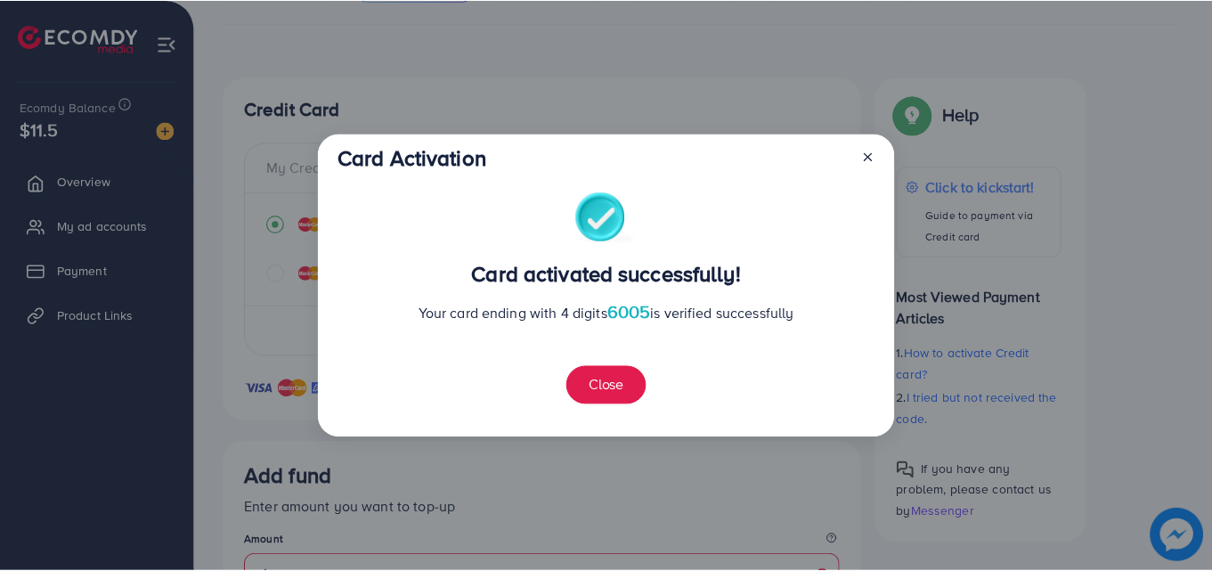
scroll to position [288, 0]
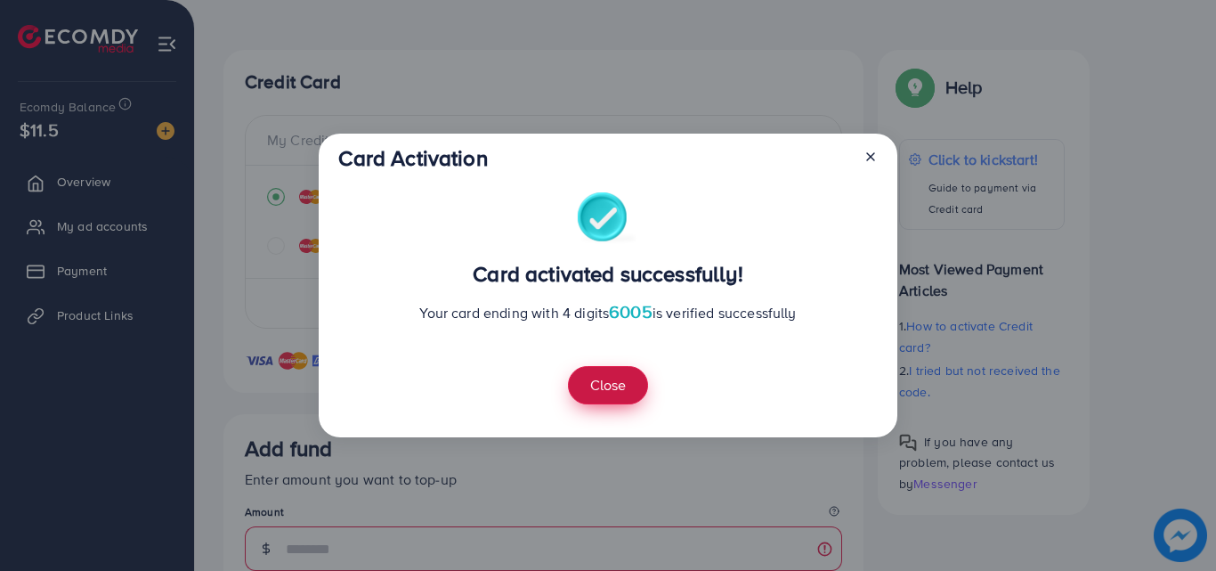
click at [629, 382] on button "Close" at bounding box center [608, 385] width 80 height 38
